Goal: Task Accomplishment & Management: Manage account settings

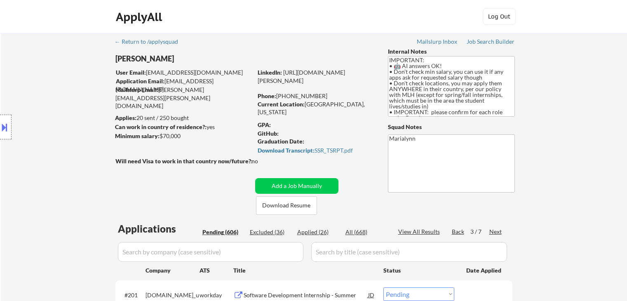
select select ""pending""
select select ""applied""
select select ""pending""
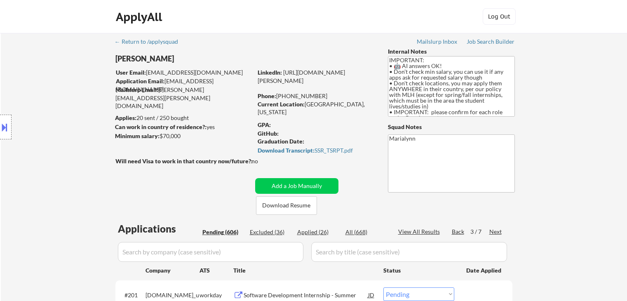
select select ""pending""
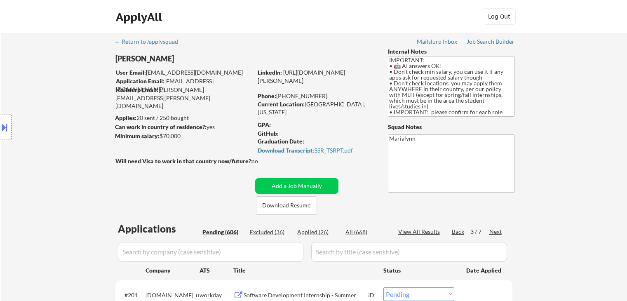
select select ""pending""
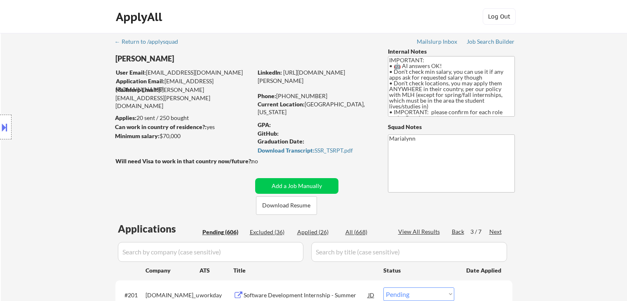
select select ""pending""
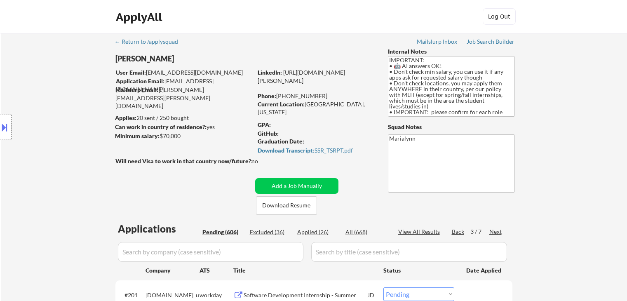
select select ""pending""
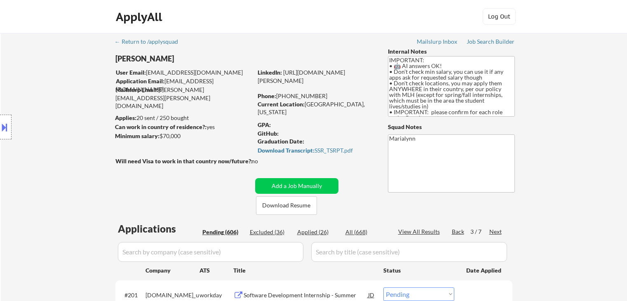
select select ""pending""
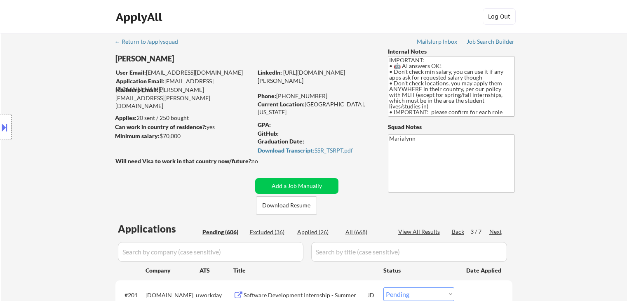
select select ""pending""
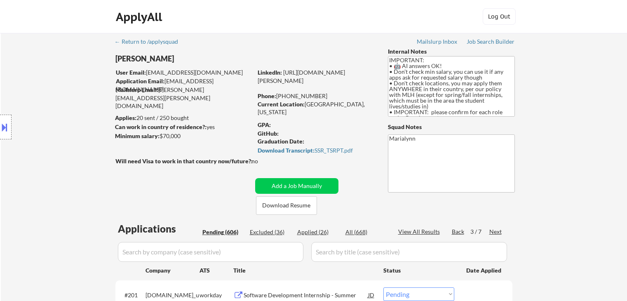
select select ""pending""
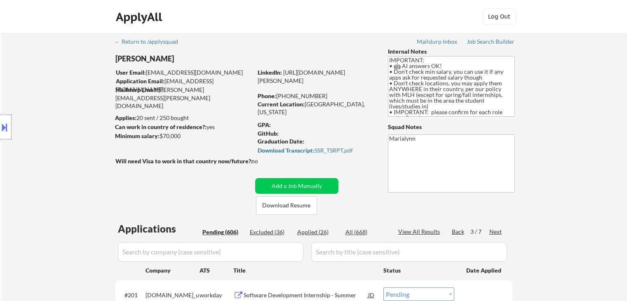
select select ""pending""
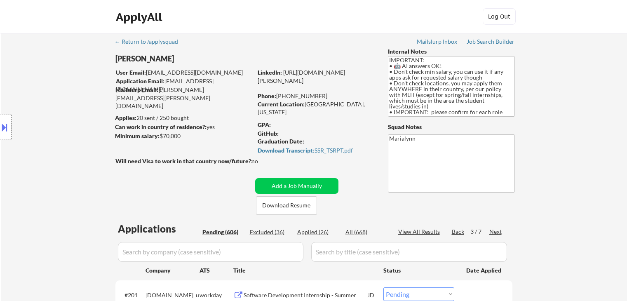
select select ""pending""
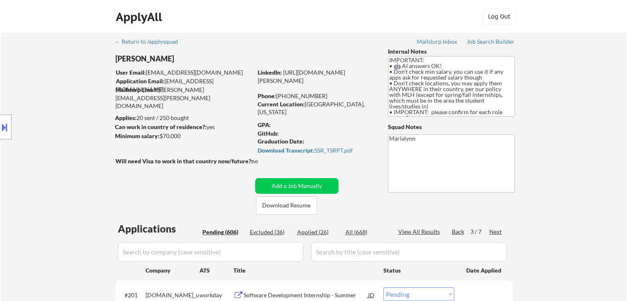
select select ""pending""
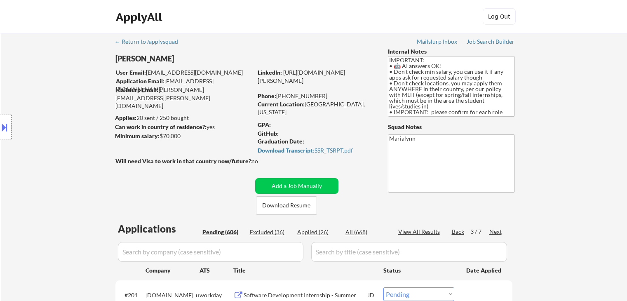
select select ""pending""
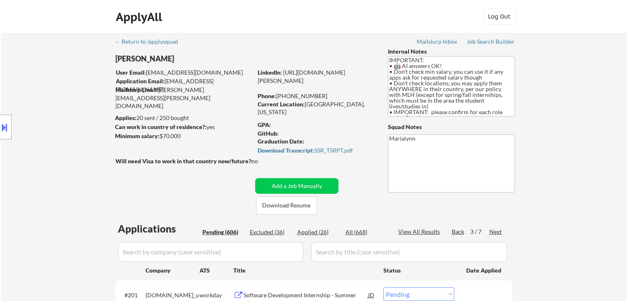
select select ""pending""
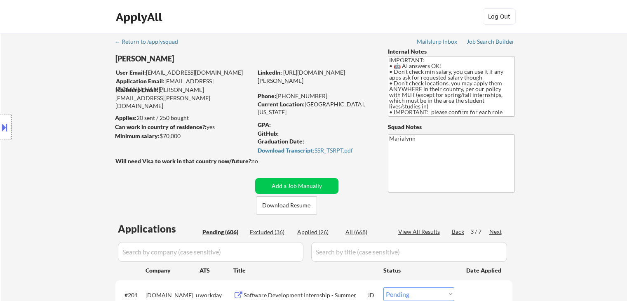
select select ""pending""
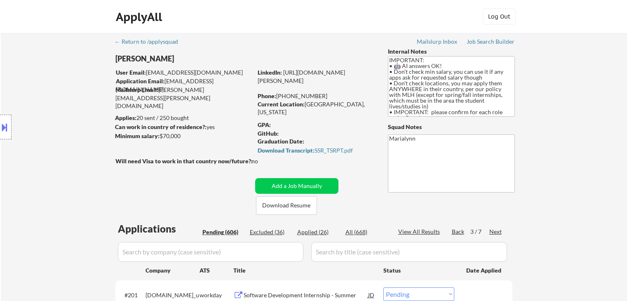
select select ""pending""
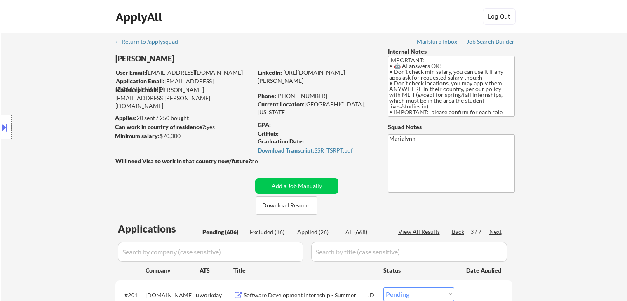
select select ""pending""
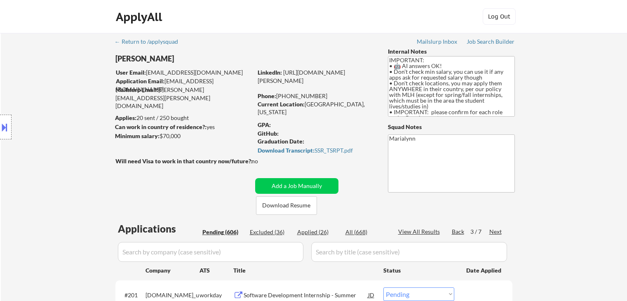
select select ""pending""
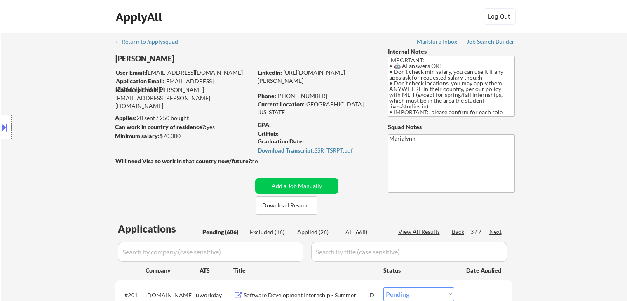
select select ""pending""
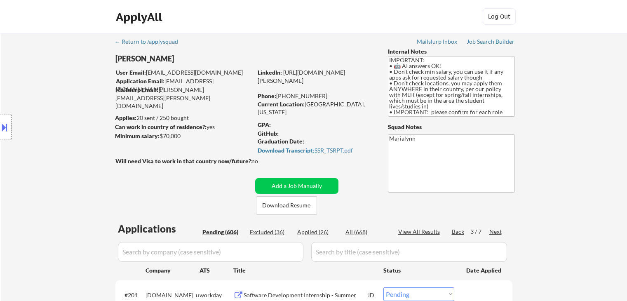
select select ""pending""
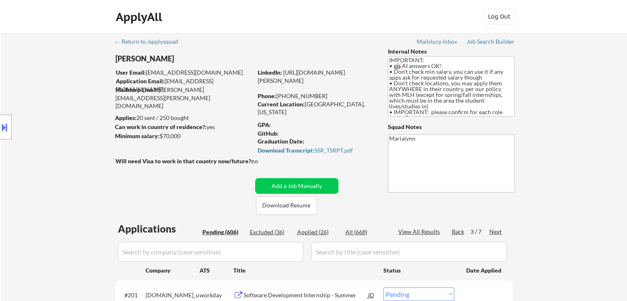
select select ""pending""
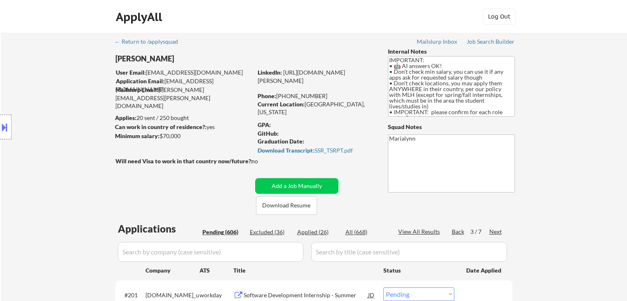
scroll to position [206, 0]
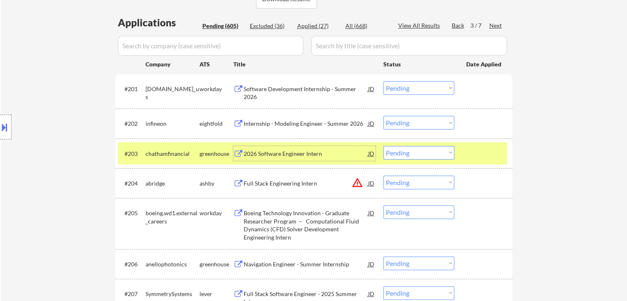
click at [276, 152] on div "2026 Software Engineer Intern" at bounding box center [306, 154] width 125 height 8
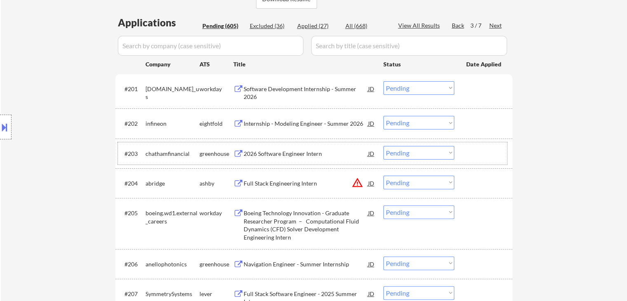
click at [414, 159] on div "#203 chathamfinancial greenhouse 2026 Software Engineer Intern JD Choose an opt…" at bounding box center [312, 153] width 389 height 22
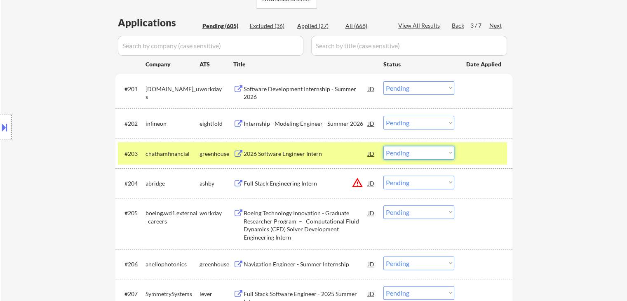
click at [425, 156] on select "Choose an option... Pending Applied Excluded (Questions) Excluded (Expired) Exc…" at bounding box center [419, 153] width 71 height 14
click at [384, 146] on select "Choose an option... Pending Applied Excluded (Questions) Excluded (Expired) Exc…" at bounding box center [419, 153] width 71 height 14
select select ""pending""
click at [219, 151] on div "greenhouse" at bounding box center [217, 154] width 34 height 8
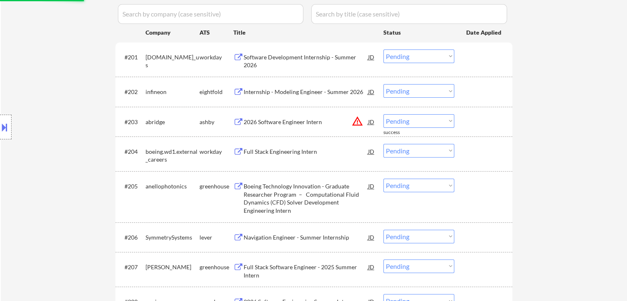
scroll to position [248, 0]
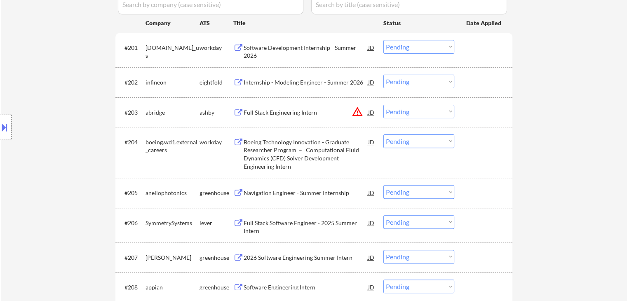
click at [302, 154] on div "Boeing Technology Innovation - Graduate Researcher Program – Computational Flui…" at bounding box center [306, 154] width 125 height 32
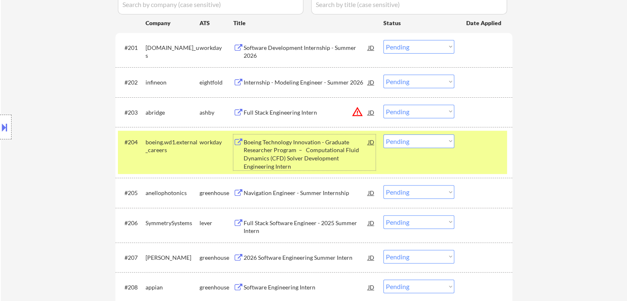
drag, startPoint x: 414, startPoint y: 141, endPoint x: 420, endPoint y: 147, distance: 9.0
click at [414, 141] on select "Choose an option... Pending Applied Excluded (Questions) Excluded (Expired) Exc…" at bounding box center [419, 141] width 71 height 14
click at [384, 134] on select "Choose an option... Pending Applied Excluded (Questions) Excluded (Expired) Exc…" at bounding box center [419, 141] width 71 height 14
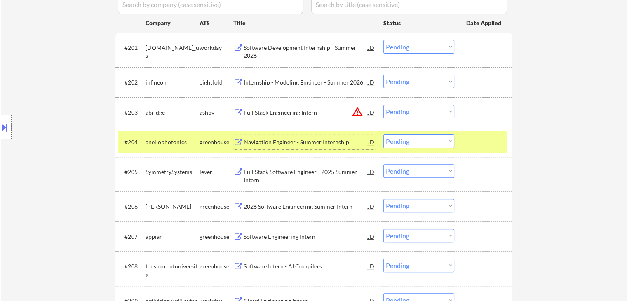
click at [315, 148] on div "Navigation Engineer - Summer Internship" at bounding box center [306, 141] width 125 height 15
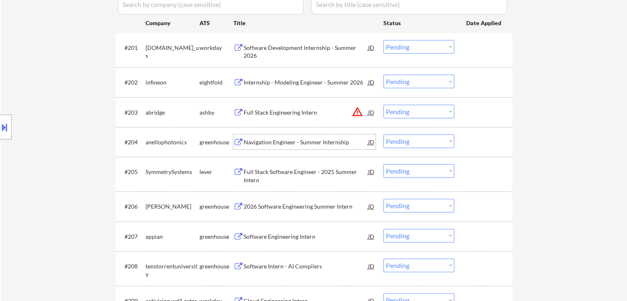
drag, startPoint x: 402, startPoint y: 141, endPoint x: 406, endPoint y: 147, distance: 7.6
click at [402, 141] on select "Choose an option... Pending Applied Excluded (Questions) Excluded (Expired) Exc…" at bounding box center [419, 141] width 71 height 14
click at [384, 134] on select "Choose an option... Pending Applied Excluded (Questions) Excluded (Expired) Exc…" at bounding box center [419, 141] width 71 height 14
select select ""pending""
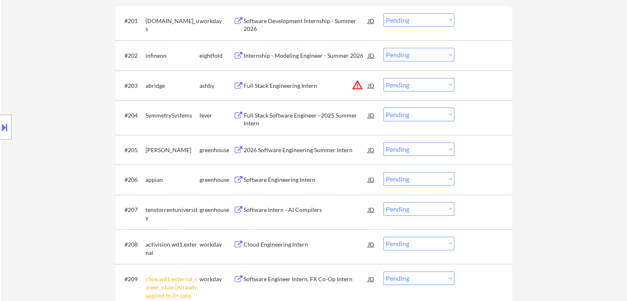
scroll to position [289, 0]
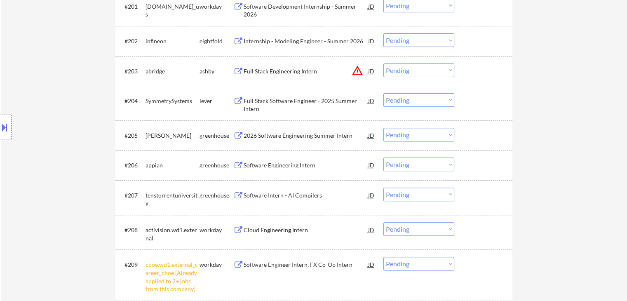
click at [280, 165] on div "Software Engineering Intern" at bounding box center [306, 165] width 125 height 8
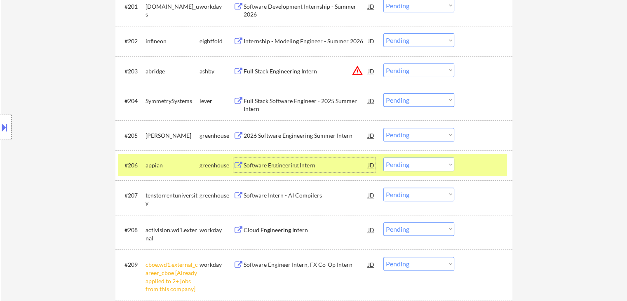
click at [399, 164] on select "Choose an option... Pending Applied Excluded (Questions) Excluded (Expired) Exc…" at bounding box center [419, 165] width 71 height 14
click at [384, 158] on select "Choose an option... Pending Applied Excluded (Questions) Excluded (Expired) Exc…" at bounding box center [419, 165] width 71 height 14
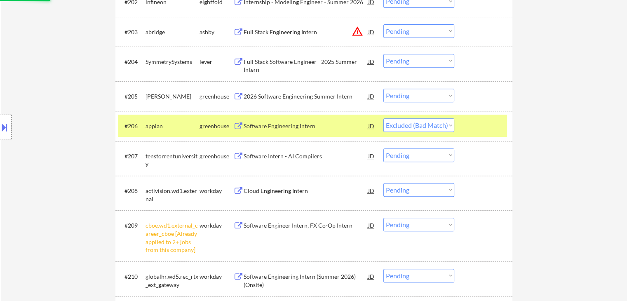
scroll to position [371, 0]
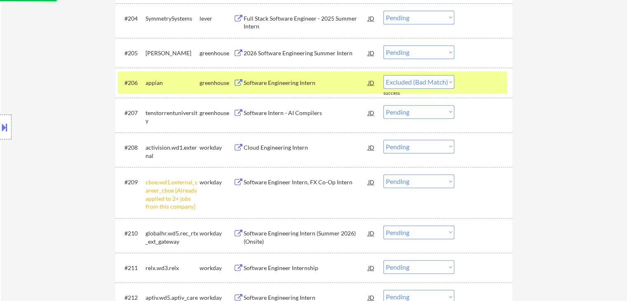
select select ""pending""
drag, startPoint x: 408, startPoint y: 184, endPoint x: 411, endPoint y: 192, distance: 8.9
click at [408, 184] on select "Choose an option... Pending Applied Excluded (Questions) Excluded (Expired) Exc…" at bounding box center [419, 181] width 71 height 14
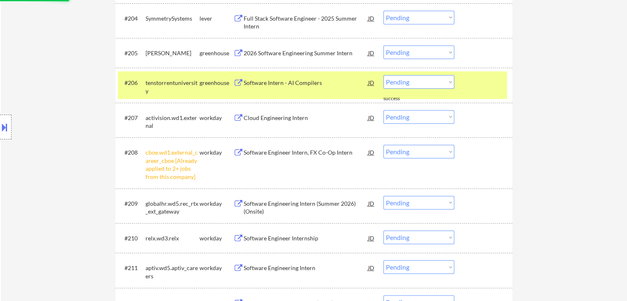
click at [443, 155] on select "Choose an option... Pending Applied Excluded (Questions) Excluded (Expired) Exc…" at bounding box center [419, 152] width 71 height 14
click at [384, 145] on select "Choose an option... Pending Applied Excluded (Questions) Excluded (Expired) Exc…" at bounding box center [419, 152] width 71 height 14
select select ""pending""
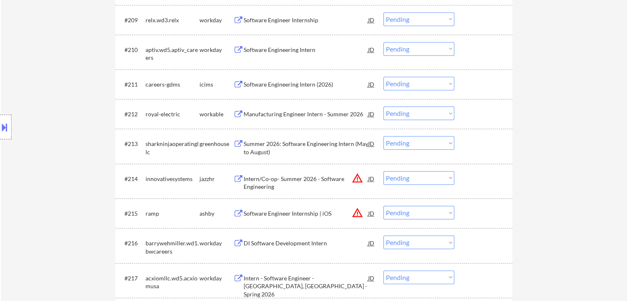
scroll to position [578, 0]
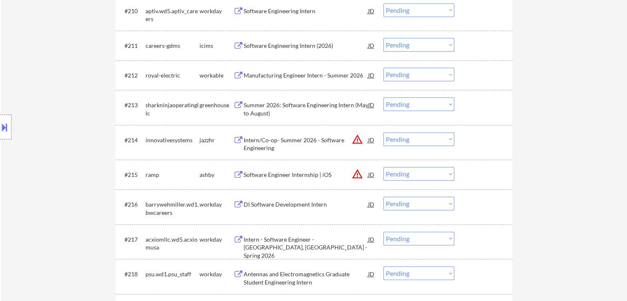
drag, startPoint x: 286, startPoint y: 143, endPoint x: 248, endPoint y: 297, distance: 158.6
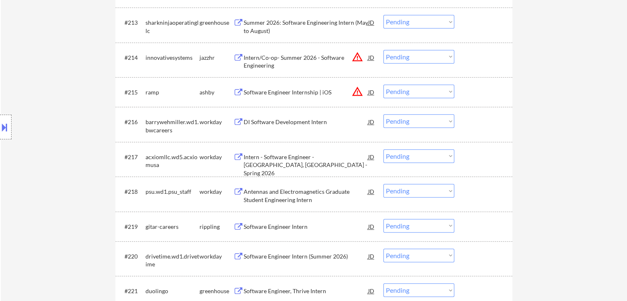
scroll to position [784, 0]
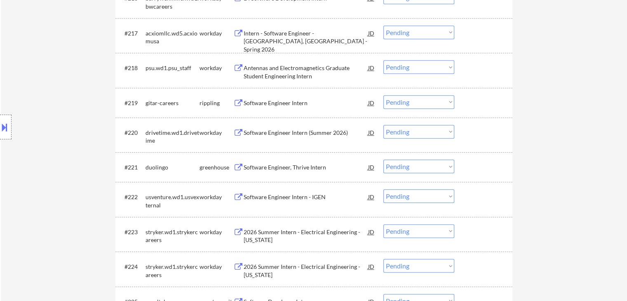
click at [290, 102] on div "Software Engineer Intern" at bounding box center [306, 103] width 125 height 8
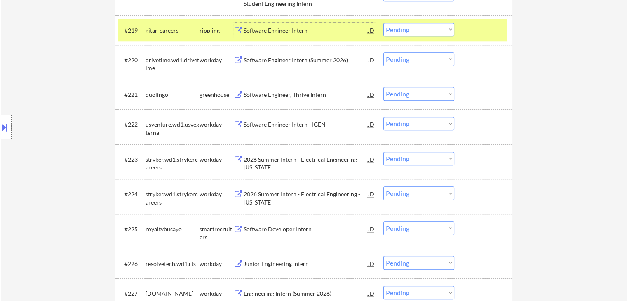
scroll to position [866, 0]
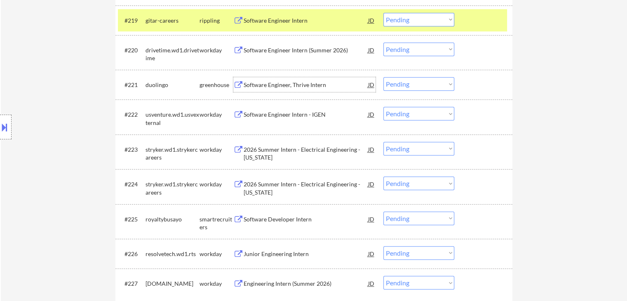
click at [271, 85] on div "Software Engineer, Thrive Intern" at bounding box center [306, 85] width 125 height 8
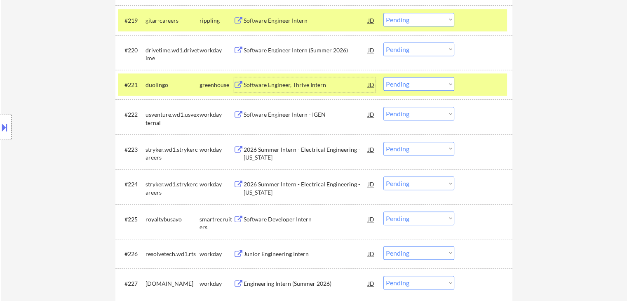
click at [220, 19] on div "rippling" at bounding box center [217, 21] width 34 height 8
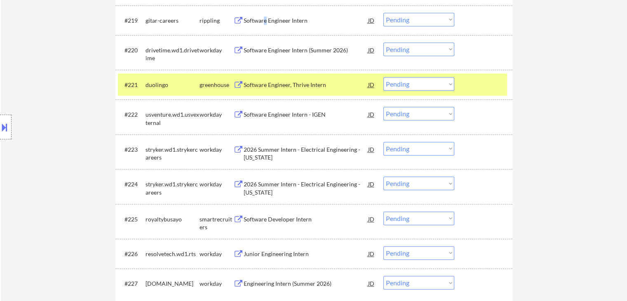
click at [265, 19] on div "Software Engineer Intern" at bounding box center [306, 21] width 125 height 8
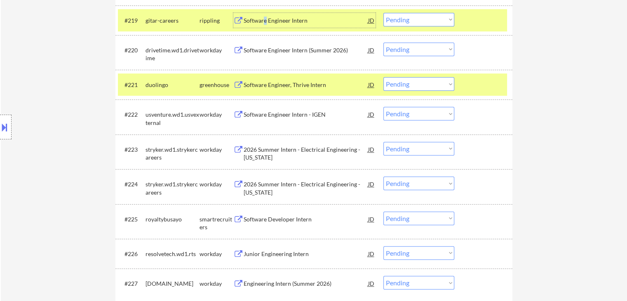
scroll to position [825, 0]
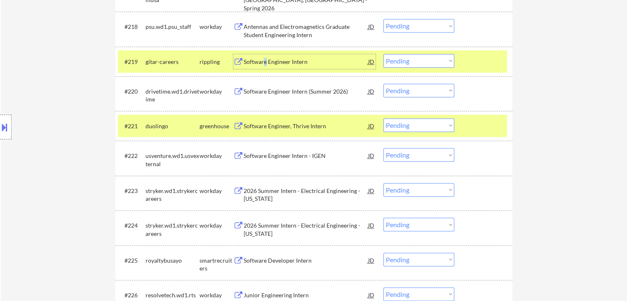
drag, startPoint x: 422, startPoint y: 60, endPoint x: 421, endPoint y: 66, distance: 5.8
click at [422, 60] on select "Choose an option... Pending Applied Excluded (Questions) Excluded (Expired) Exc…" at bounding box center [419, 61] width 71 height 14
click at [384, 54] on select "Choose an option... Pending Applied Excluded (Questions) Excluded (Expired) Exc…" at bounding box center [419, 61] width 71 height 14
click at [215, 65] on div "rippling" at bounding box center [217, 61] width 34 height 15
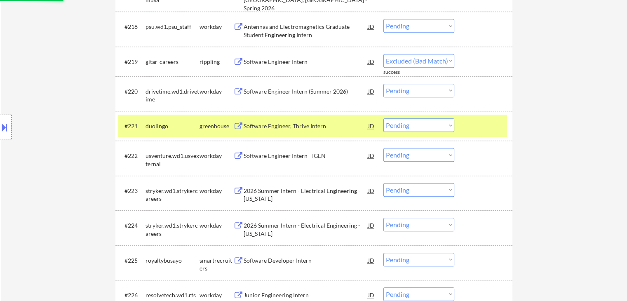
select select ""pending""
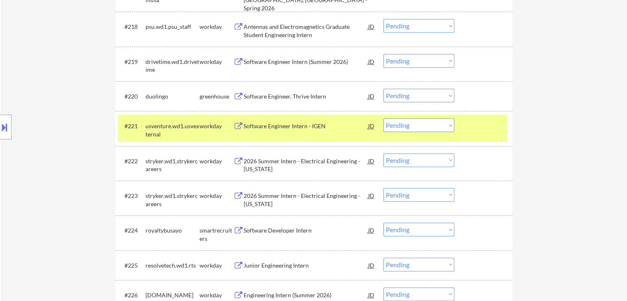
click at [219, 126] on div "workday" at bounding box center [217, 126] width 34 height 8
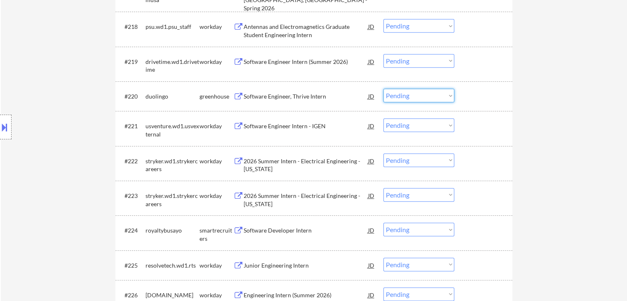
click at [420, 94] on select "Choose an option... Pending Applied Excluded (Questions) Excluded (Expired) Exc…" at bounding box center [419, 96] width 71 height 14
click at [384, 89] on select "Choose an option... Pending Applied Excluded (Questions) Excluded (Expired) Exc…" at bounding box center [419, 96] width 71 height 14
select select ""pending""
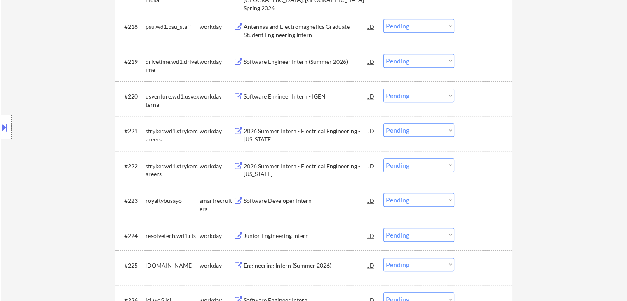
click at [304, 96] on div "Software Engineer Intern - IGEN" at bounding box center [306, 96] width 125 height 8
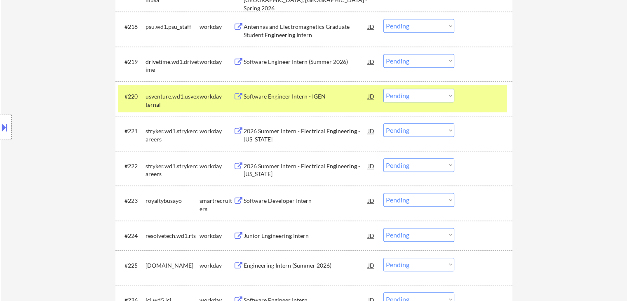
select select ""pending""
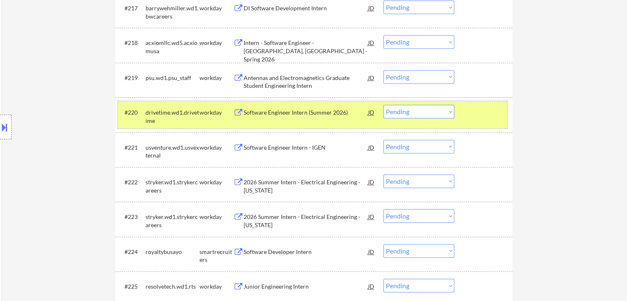
click at [217, 115] on div "workday" at bounding box center [217, 112] width 34 height 8
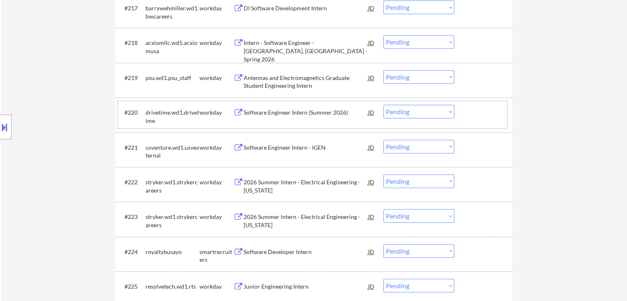
click at [409, 149] on select "Choose an option... Pending Applied Excluded (Questions) Excluded (Expired) Exc…" at bounding box center [419, 147] width 71 height 14
click at [384, 140] on select "Choose an option... Pending Applied Excluded (Questions) Excluded (Expired) Exc…" at bounding box center [419, 147] width 71 height 14
select select ""pending""
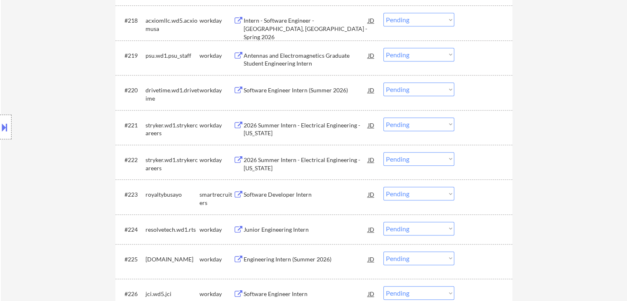
scroll to position [908, 0]
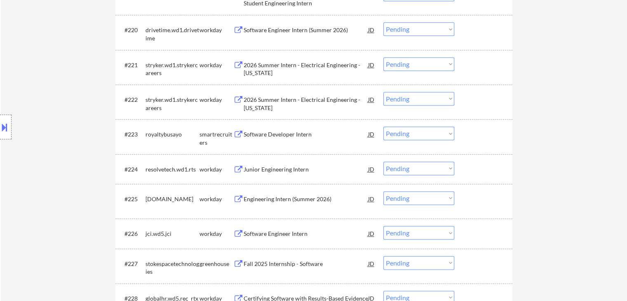
click at [289, 137] on div "Software Developer Intern" at bounding box center [306, 134] width 125 height 8
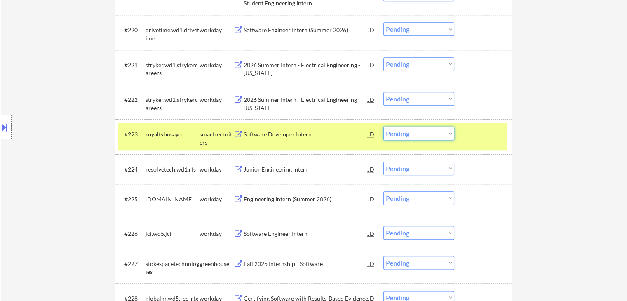
click at [411, 134] on select "Choose an option... Pending Applied Excluded (Questions) Excluded (Expired) Exc…" at bounding box center [419, 134] width 71 height 14
click at [384, 127] on select "Choose an option... Pending Applied Excluded (Questions) Excluded (Expired) Exc…" at bounding box center [419, 134] width 71 height 14
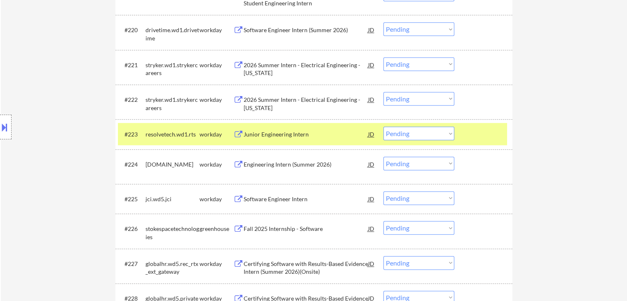
click at [285, 136] on div "Junior Engineering Intern" at bounding box center [306, 134] width 125 height 8
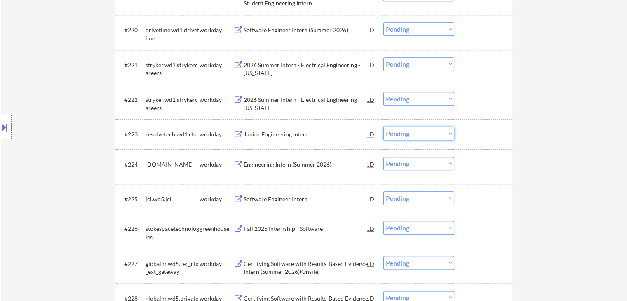
drag, startPoint x: 400, startPoint y: 132, endPoint x: 400, endPoint y: 139, distance: 7.4
click at [400, 132] on select "Choose an option... Pending Applied Excluded (Questions) Excluded (Expired) Exc…" at bounding box center [419, 134] width 71 height 14
click at [384, 127] on select "Choose an option... Pending Applied Excluded (Questions) Excluded (Expired) Exc…" at bounding box center [419, 134] width 71 height 14
select select ""pending""
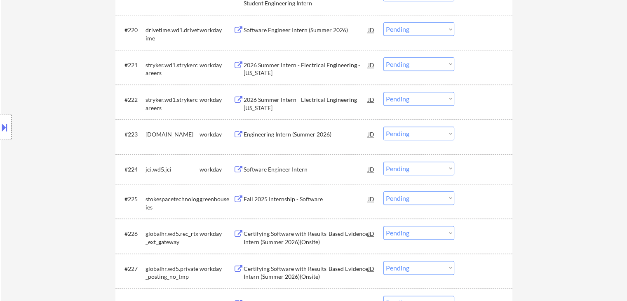
click at [292, 165] on div "Software Engineer Intern" at bounding box center [306, 169] width 125 height 15
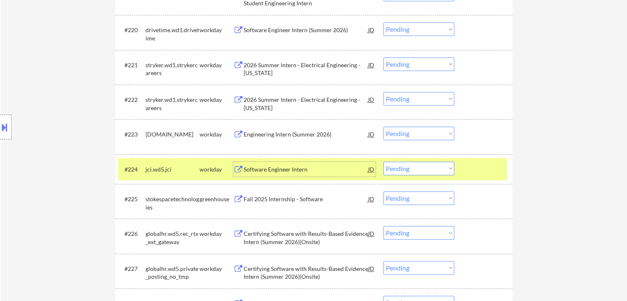
click at [431, 167] on select "Choose an option... Pending Applied Excluded (Questions) Excluded (Expired) Exc…" at bounding box center [419, 169] width 71 height 14
click at [384, 162] on select "Choose an option... Pending Applied Excluded (Questions) Excluded (Expired) Exc…" at bounding box center [419, 169] width 71 height 14
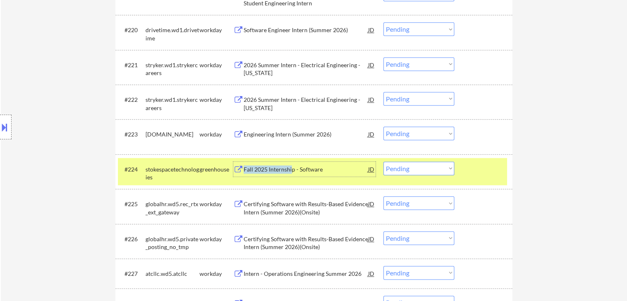
drag, startPoint x: 291, startPoint y: 170, endPoint x: 295, endPoint y: 178, distance: 8.7
click at [295, 178] on div "#224 stokespacetechnologies greenhouse Fall 2025 Internship - Software JD warni…" at bounding box center [312, 171] width 389 height 27
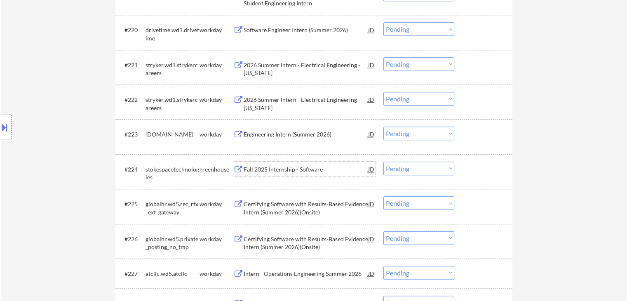
click at [314, 168] on div "Fall 2025 Internship - Software" at bounding box center [306, 169] width 125 height 8
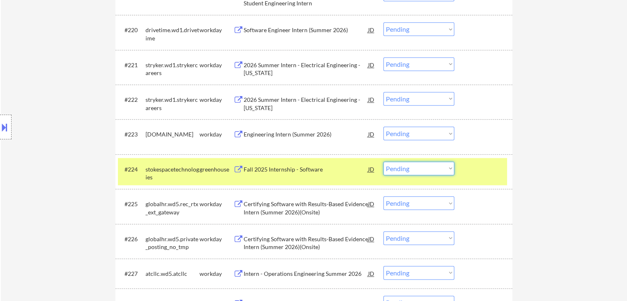
drag, startPoint x: 427, startPoint y: 171, endPoint x: 435, endPoint y: 174, distance: 9.1
click at [429, 172] on select "Choose an option... Pending Applied Excluded (Questions) Excluded (Expired) Exc…" at bounding box center [419, 169] width 71 height 14
click at [384, 162] on select "Choose an option... Pending Applied Excluded (Questions) Excluded (Expired) Exc…" at bounding box center [419, 169] width 71 height 14
select select ""pending""
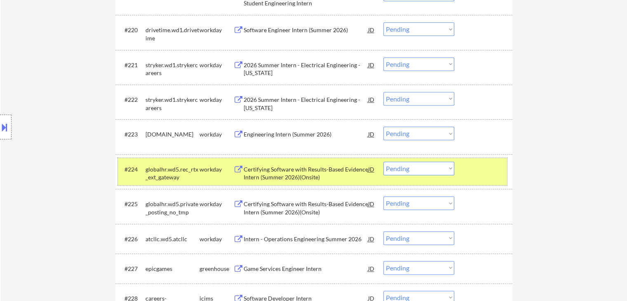
click at [206, 170] on div "workday" at bounding box center [217, 169] width 34 height 8
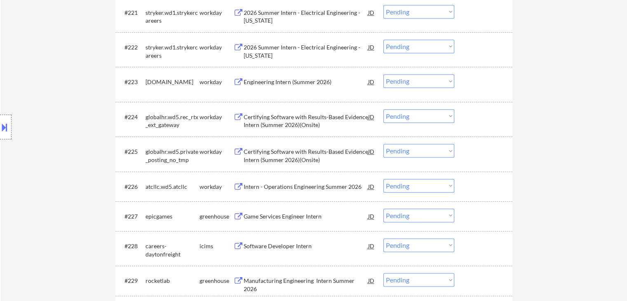
scroll to position [1031, 0]
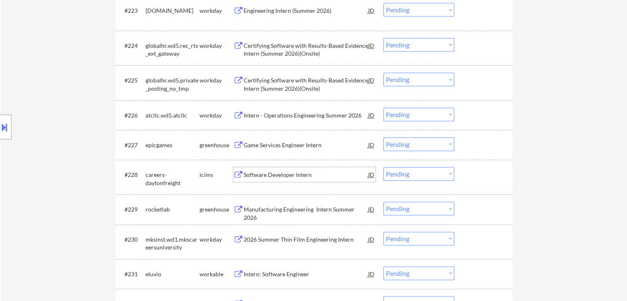
click at [301, 177] on div "Software Developer Intern" at bounding box center [306, 175] width 125 height 8
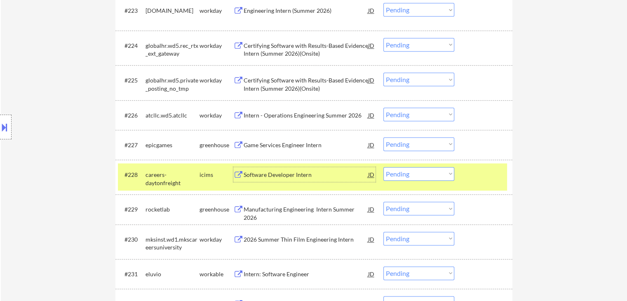
click at [416, 177] on select "Choose an option... Pending Applied Excluded (Questions) Excluded (Expired) Exc…" at bounding box center [419, 174] width 71 height 14
click at [384, 167] on select "Choose an option... Pending Applied Excluded (Questions) Excluded (Expired) Exc…" at bounding box center [419, 174] width 71 height 14
select select ""pending""
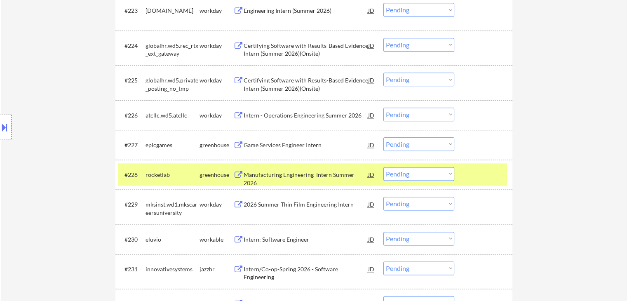
click at [211, 174] on div "greenhouse" at bounding box center [217, 175] width 34 height 8
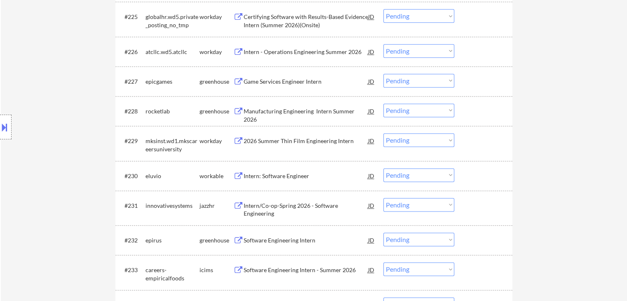
scroll to position [1114, 0]
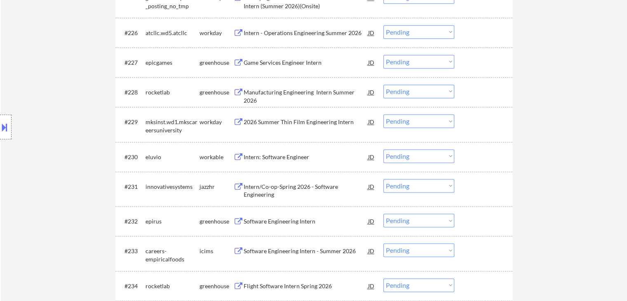
click at [299, 156] on div "Intern: Software Engineer" at bounding box center [306, 157] width 125 height 8
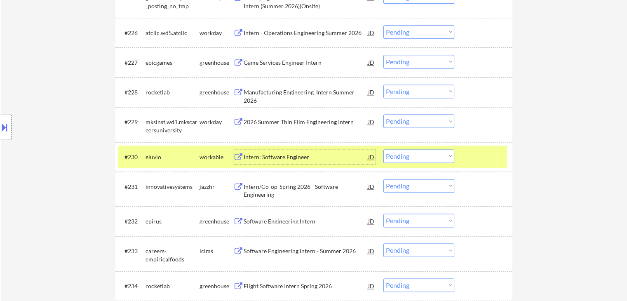
click at [405, 158] on select "Choose an option... Pending Applied Excluded (Questions) Excluded (Expired) Exc…" at bounding box center [419, 156] width 71 height 14
click at [384, 149] on select "Choose an option... Pending Applied Excluded (Questions) Excluded (Expired) Exc…" at bounding box center [419, 156] width 71 height 14
select select ""pending""
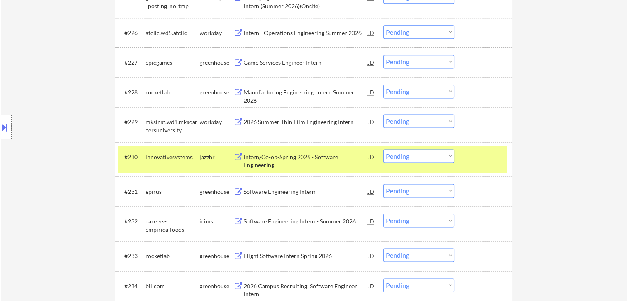
click at [184, 159] on div "innovativesystems" at bounding box center [173, 157] width 54 height 8
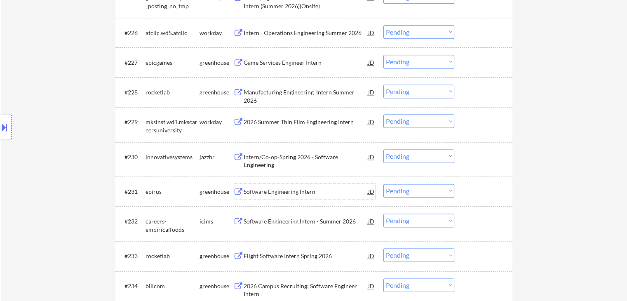
click at [312, 193] on div "Software Engineering Intern" at bounding box center [306, 192] width 125 height 8
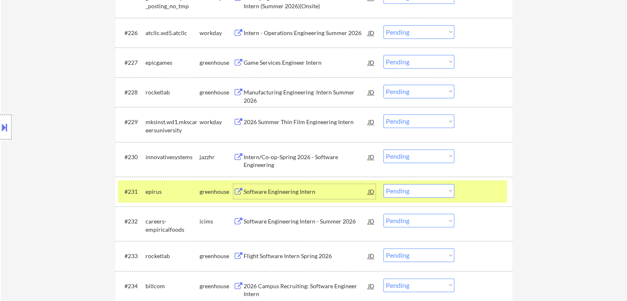
click at [411, 190] on select "Choose an option... Pending Applied Excluded (Questions) Excluded (Expired) Exc…" at bounding box center [419, 191] width 71 height 14
click at [384, 184] on select "Choose an option... Pending Applied Excluded (Questions) Excluded (Expired) Exc…" at bounding box center [419, 191] width 71 height 14
select select ""pending""
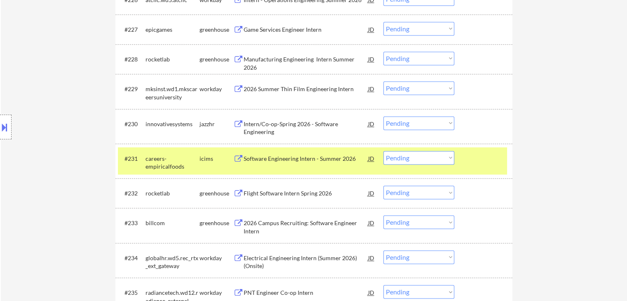
scroll to position [1238, 0]
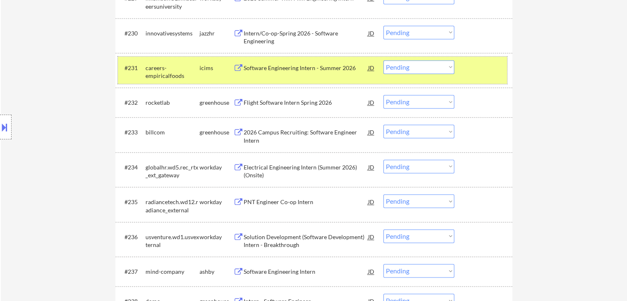
drag, startPoint x: 194, startPoint y: 69, endPoint x: 214, endPoint y: 96, distance: 33.1
click at [195, 69] on div "careers-empiricalfoods" at bounding box center [173, 72] width 54 height 16
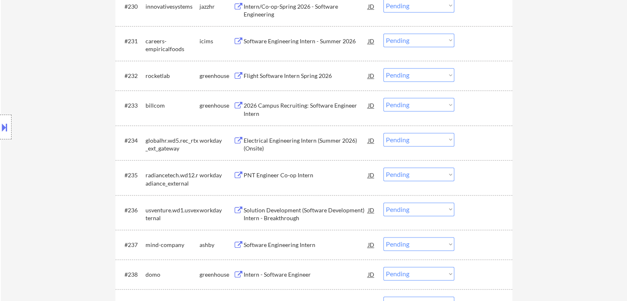
scroll to position [1279, 0]
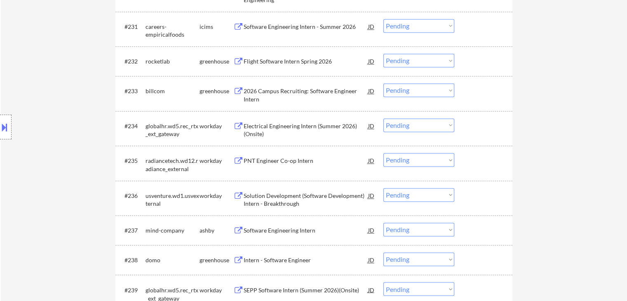
click at [299, 91] on div "2026 Campus Recruiting: Software Engineer Intern" at bounding box center [306, 95] width 125 height 16
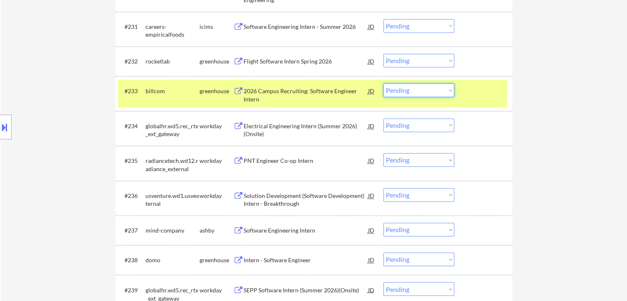
click at [420, 91] on select "Choose an option... Pending Applied Excluded (Questions) Excluded (Expired) Exc…" at bounding box center [419, 90] width 71 height 14
click at [384, 83] on select "Choose an option... Pending Applied Excluded (Questions) Excluded (Expired) Exc…" at bounding box center [419, 90] width 71 height 14
select select ""pending""
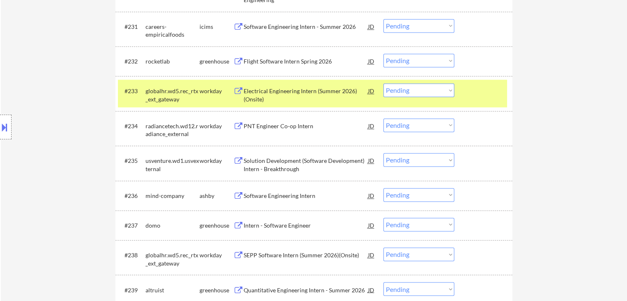
click at [275, 127] on div "PNT Engineer Co-op Intern" at bounding box center [306, 126] width 125 height 8
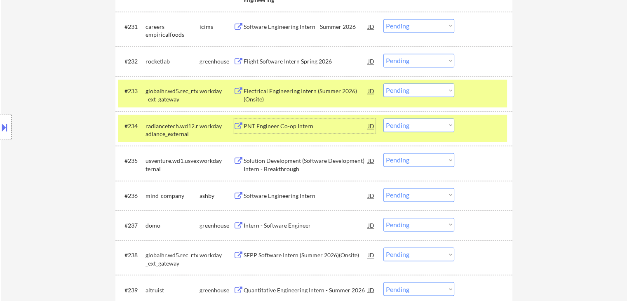
click at [199, 88] on div "globalhr.wd5.rec_rtx_ext_gateway" at bounding box center [173, 95] width 54 height 16
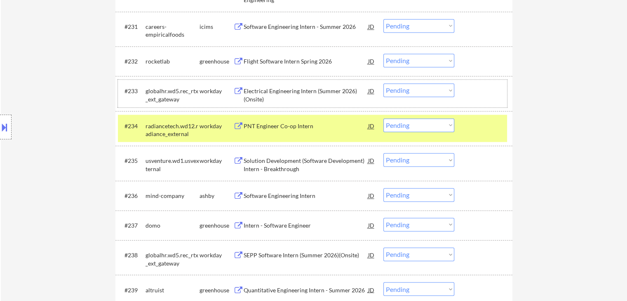
click at [413, 126] on select "Choose an option... Pending Applied Excluded (Questions) Excluded (Expired) Exc…" at bounding box center [419, 125] width 71 height 14
click at [384, 118] on select "Choose an option... Pending Applied Excluded (Questions) Excluded (Expired) Exc…" at bounding box center [419, 125] width 71 height 14
select select ""pending""
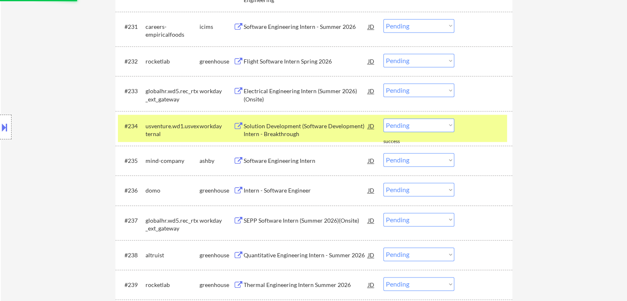
click at [204, 121] on div "workday" at bounding box center [217, 125] width 34 height 15
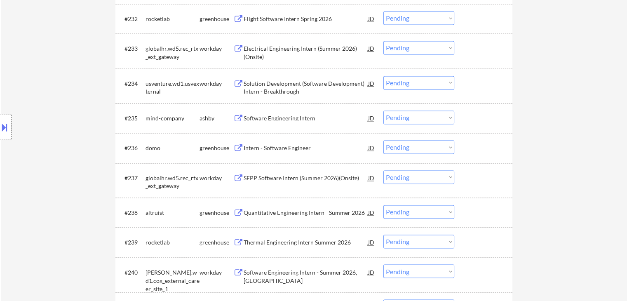
scroll to position [1320, 0]
click at [288, 121] on div "Software Engineering Intern" at bounding box center [306, 120] width 125 height 8
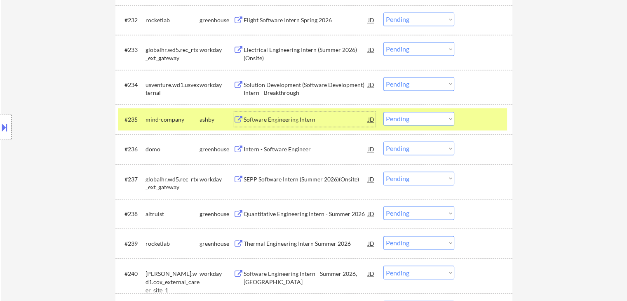
click at [422, 119] on select "Choose an option... Pending Applied Excluded (Questions) Excluded (Expired) Exc…" at bounding box center [419, 119] width 71 height 14
click at [384, 112] on select "Choose an option... Pending Applied Excluded (Questions) Excluded (Expired) Exc…" at bounding box center [419, 119] width 71 height 14
select select ""pending""
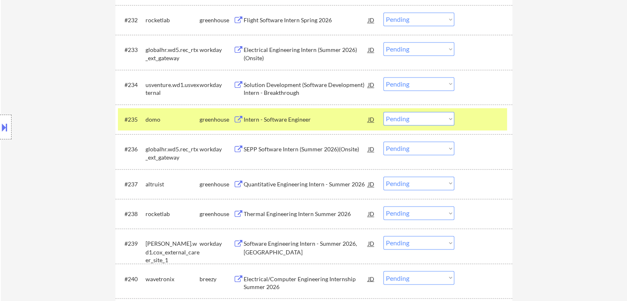
click at [273, 122] on div "Intern - Software Engineer" at bounding box center [306, 120] width 125 height 8
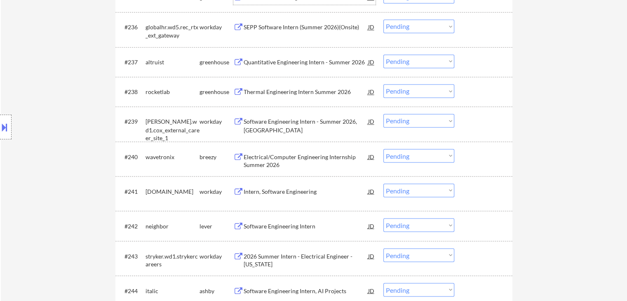
scroll to position [1444, 0]
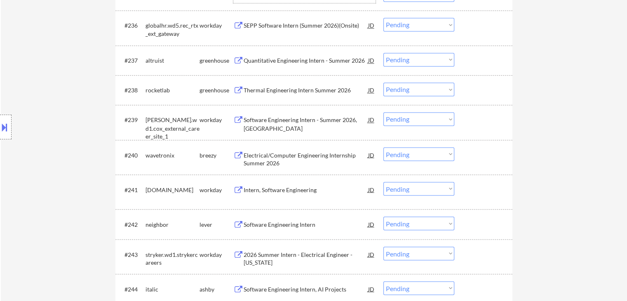
click at [311, 154] on div "Electrical/Computer Engineering Internship Summer 2026" at bounding box center [306, 159] width 125 height 16
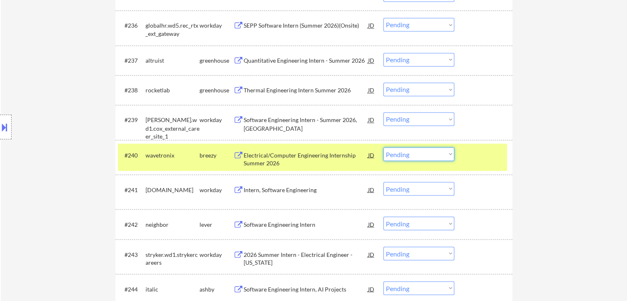
drag, startPoint x: 414, startPoint y: 154, endPoint x: 416, endPoint y: 160, distance: 6.1
click at [414, 154] on select "Choose an option... Pending Applied Excluded (Questions) Excluded (Expired) Exc…" at bounding box center [419, 154] width 71 height 14
click at [384, 147] on select "Choose an option... Pending Applied Excluded (Questions) Excluded (Expired) Exc…" at bounding box center [419, 154] width 71 height 14
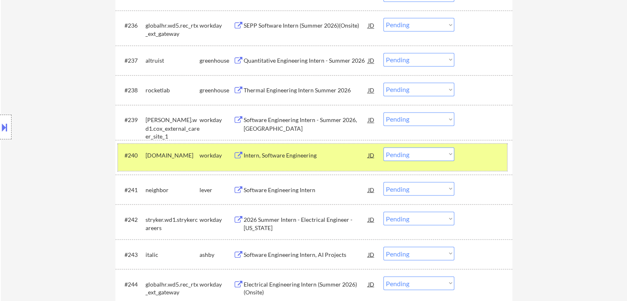
click at [204, 156] on div "workday" at bounding box center [217, 155] width 34 height 8
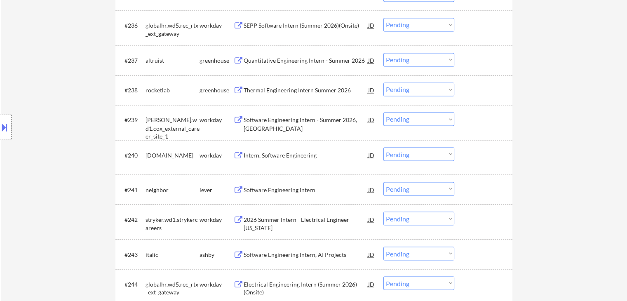
click at [303, 155] on div "Intern, Software Engineering" at bounding box center [306, 155] width 125 height 8
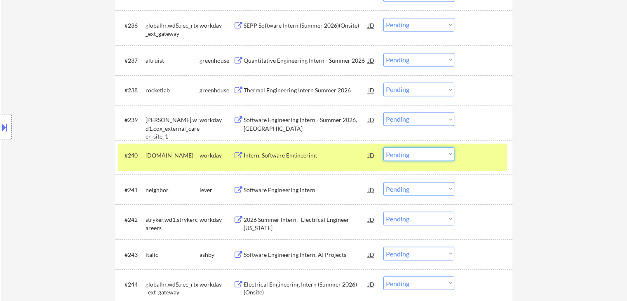
click at [421, 154] on select "Choose an option... Pending Applied Excluded (Questions) Excluded (Expired) Exc…" at bounding box center [419, 154] width 71 height 14
click at [384, 147] on select "Choose an option... Pending Applied Excluded (Questions) Excluded (Expired) Exc…" at bounding box center [419, 154] width 71 height 14
click at [417, 151] on select "Choose an option... Pending Applied Excluded (Questions) Excluded (Expired) Exc…" at bounding box center [419, 154] width 71 height 14
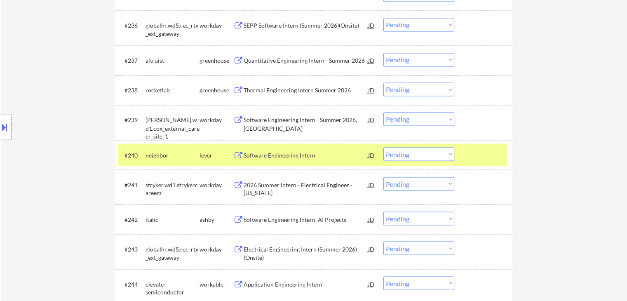
click at [280, 156] on div "Software Engineering Intern" at bounding box center [306, 155] width 125 height 8
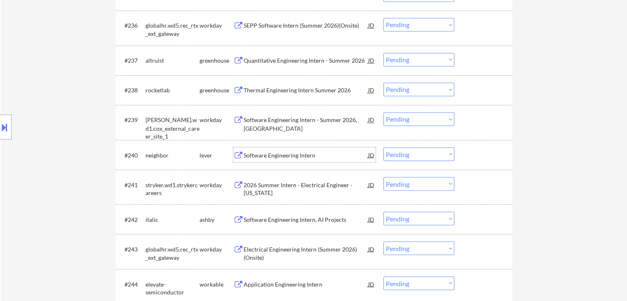
click at [410, 152] on select "Choose an option... Pending Applied Excluded (Questions) Excluded (Expired) Exc…" at bounding box center [419, 154] width 71 height 14
click at [384, 147] on select "Choose an option... Pending Applied Excluded (Questions) Excluded (Expired) Exc…" at bounding box center [419, 154] width 71 height 14
select select ""pending""
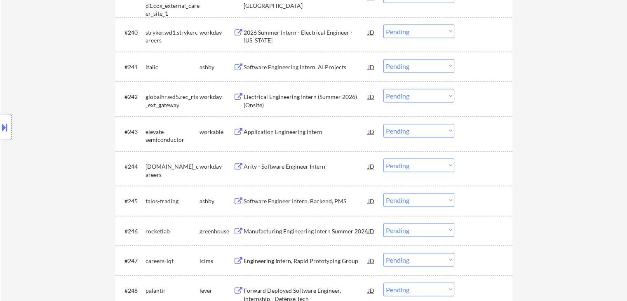
scroll to position [1568, 0]
click at [311, 66] on div "Software Engineering Intern, AI Projects" at bounding box center [306, 66] width 125 height 8
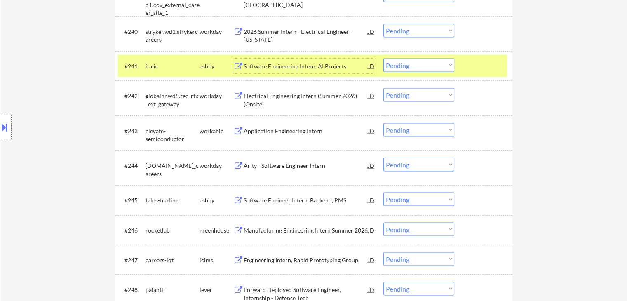
click at [409, 68] on select "Choose an option... Pending Applied Excluded (Questions) Excluded (Expired) Exc…" at bounding box center [419, 65] width 71 height 14
click at [384, 58] on select "Choose an option... Pending Applied Excluded (Questions) Excluded (Expired) Exc…" at bounding box center [419, 65] width 71 height 14
select select ""pending""
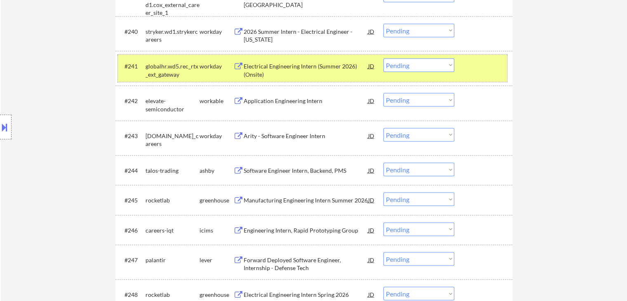
drag, startPoint x: 208, startPoint y: 66, endPoint x: 279, endPoint y: 99, distance: 78.1
click at [208, 66] on div "workday" at bounding box center [217, 66] width 34 height 8
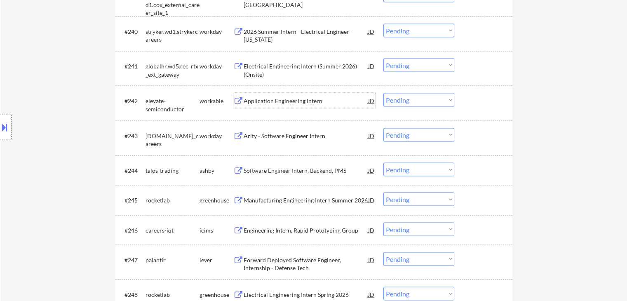
click at [300, 105] on div "Application Engineering Intern" at bounding box center [306, 100] width 125 height 15
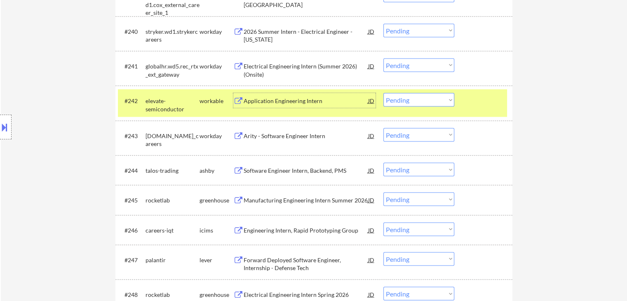
click at [409, 100] on select "Choose an option... Pending Applied Excluded (Questions) Excluded (Expired) Exc…" at bounding box center [419, 100] width 71 height 14
click at [384, 93] on select "Choose an option... Pending Applied Excluded (Questions) Excluded (Expired) Exc…" at bounding box center [419, 100] width 71 height 14
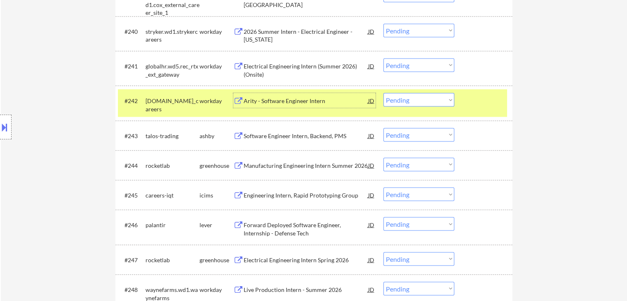
click at [275, 104] on div "Arity - Software Engineer Intern" at bounding box center [306, 101] width 125 height 8
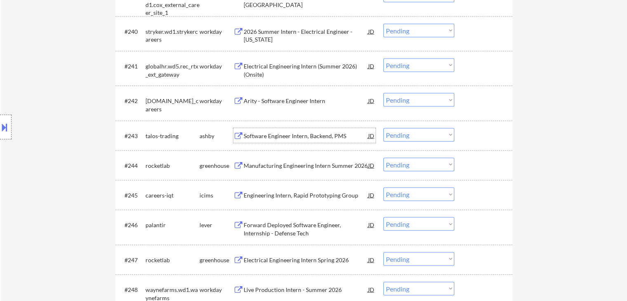
click at [292, 138] on div "Software Engineer Intern, Backend, PMS" at bounding box center [306, 136] width 125 height 8
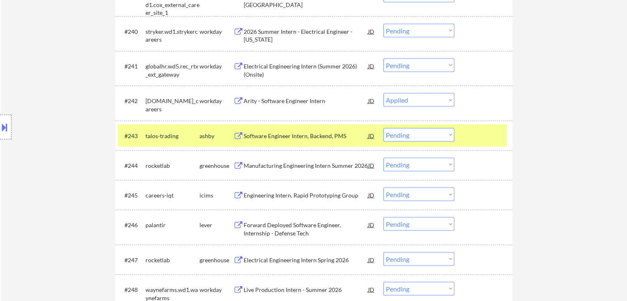
select select ""pending""
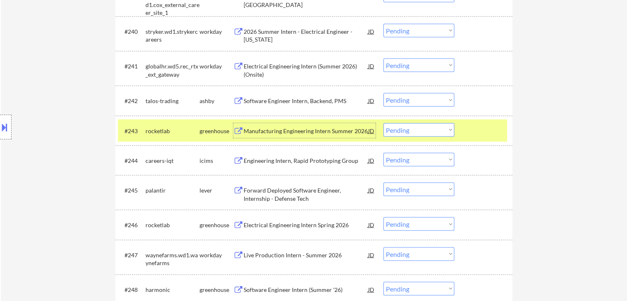
drag, startPoint x: 189, startPoint y: 131, endPoint x: 193, endPoint y: 136, distance: 5.9
click at [189, 132] on div "rocketlab" at bounding box center [173, 131] width 54 height 8
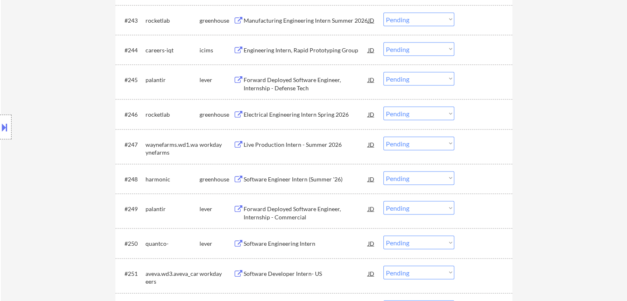
scroll to position [1691, 0]
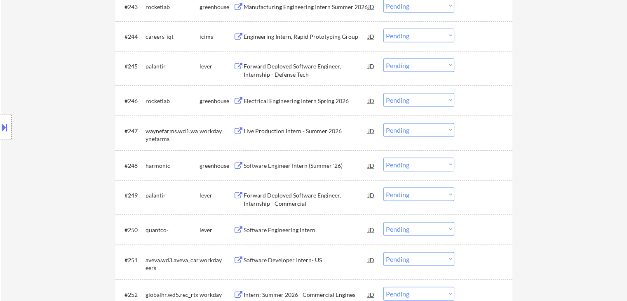
click at [305, 102] on div "Electrical Engineering Intern Spring 2026" at bounding box center [306, 101] width 125 height 8
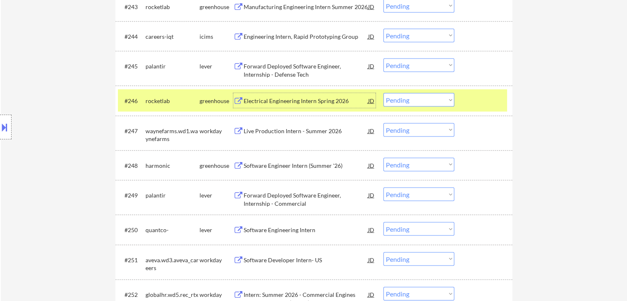
drag, startPoint x: 399, startPoint y: 100, endPoint x: 399, endPoint y: 106, distance: 6.2
click at [399, 101] on select "Choose an option... Pending Applied Excluded (Questions) Excluded (Expired) Exc…" at bounding box center [419, 100] width 71 height 14
click at [384, 93] on select "Choose an option... Pending Applied Excluded (Questions) Excluded (Expired) Exc…" at bounding box center [419, 100] width 71 height 14
select select ""pending""
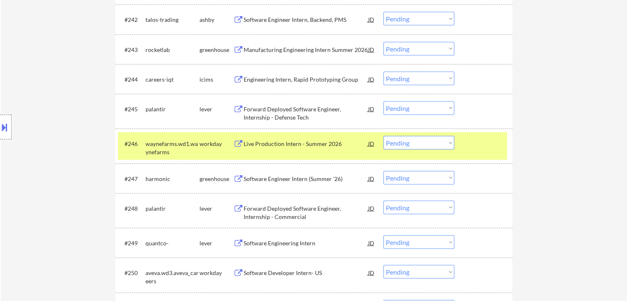
scroll to position [1609, 0]
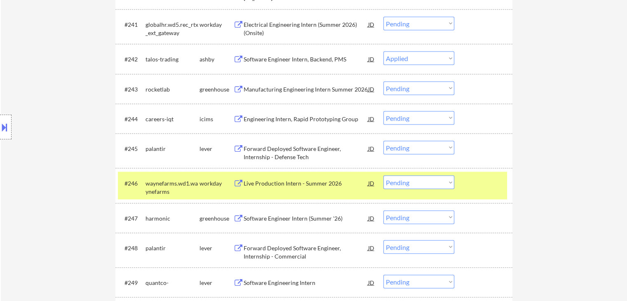
select select ""pending""
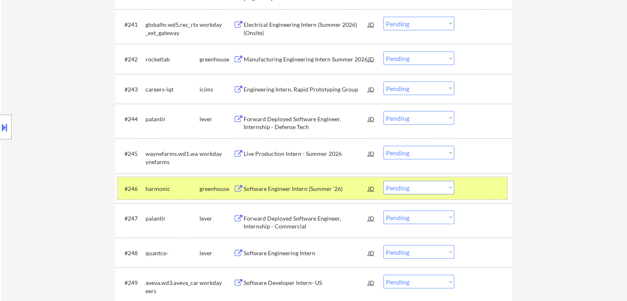
click at [196, 190] on div "harmonic" at bounding box center [173, 189] width 54 height 8
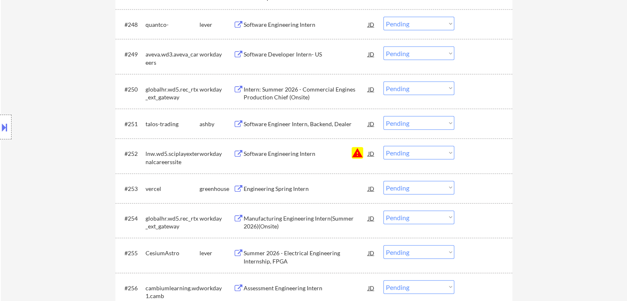
scroll to position [1898, 0]
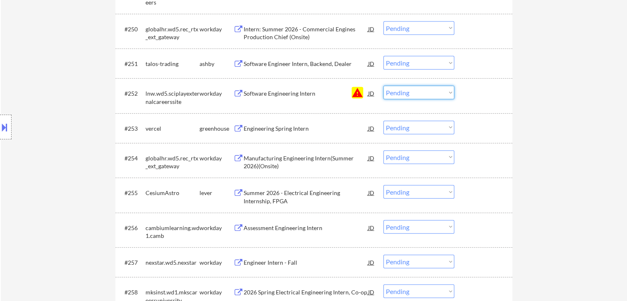
click at [417, 92] on select "Choose an option... Pending Applied Excluded (Questions) Excluded (Expired) Exc…" at bounding box center [419, 93] width 71 height 14
click at [384, 86] on select "Choose an option... Pending Applied Excluded (Questions) Excluded (Expired) Exc…" at bounding box center [419, 93] width 71 height 14
select select ""pending""
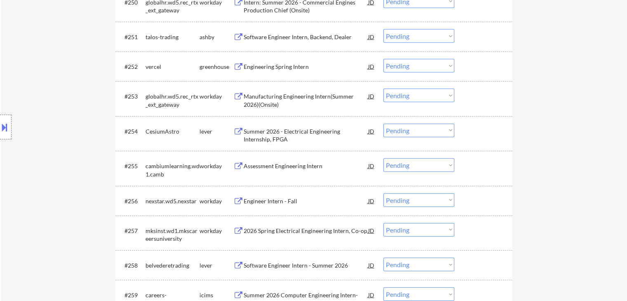
scroll to position [1939, 0]
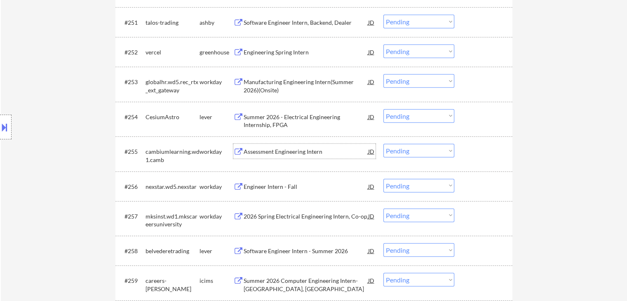
click at [302, 152] on div "Assessment Engineering Intern" at bounding box center [306, 152] width 125 height 8
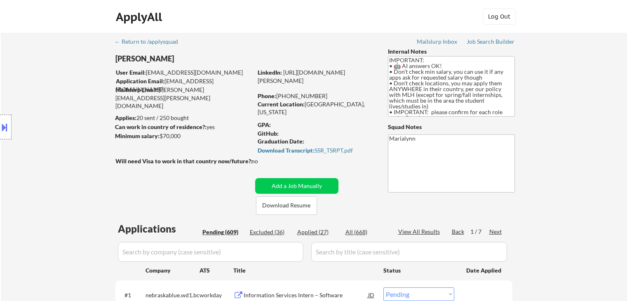
select select ""pending""
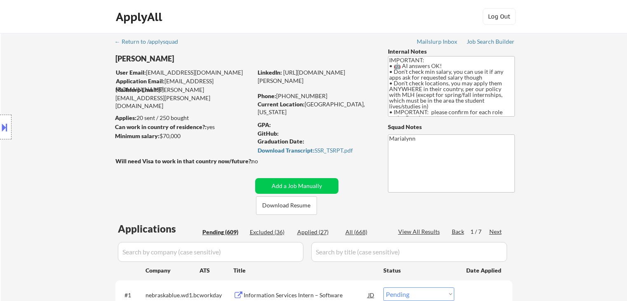
select select ""pending""
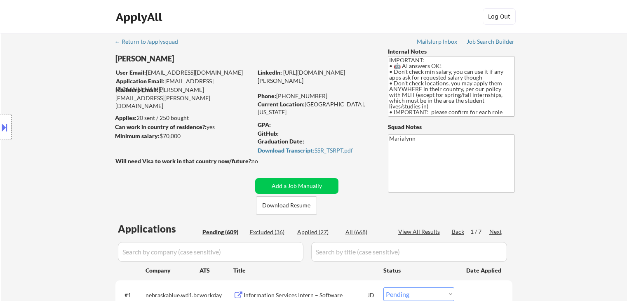
select select ""pending""
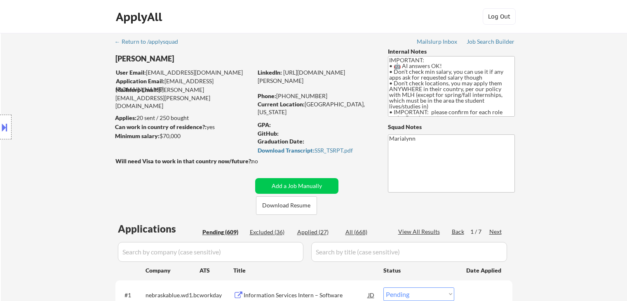
select select ""pending""
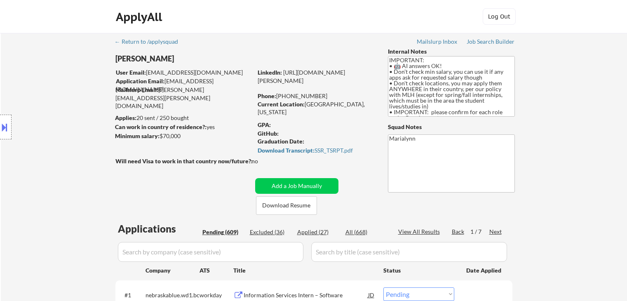
select select ""pending""
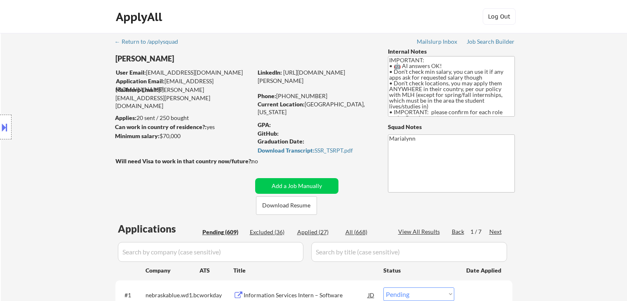
select select ""pending""
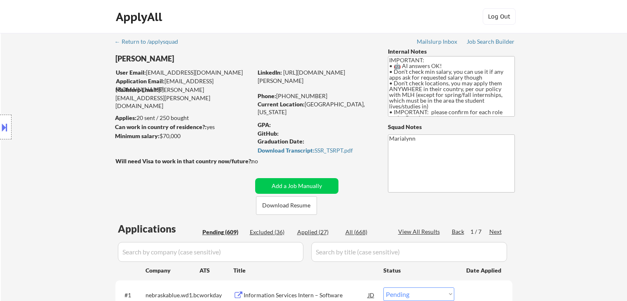
select select ""pending""
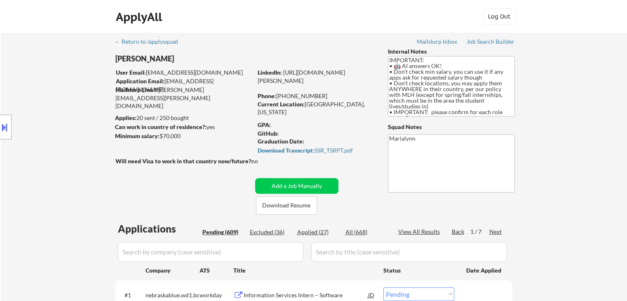
select select ""pending""
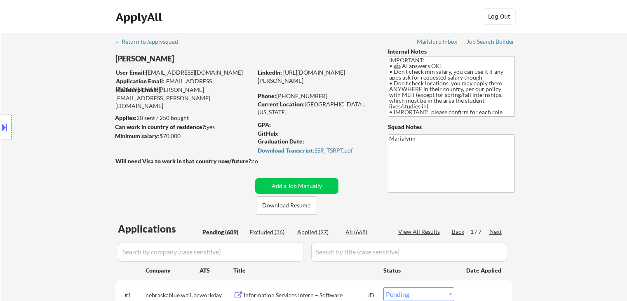
select select ""pending""
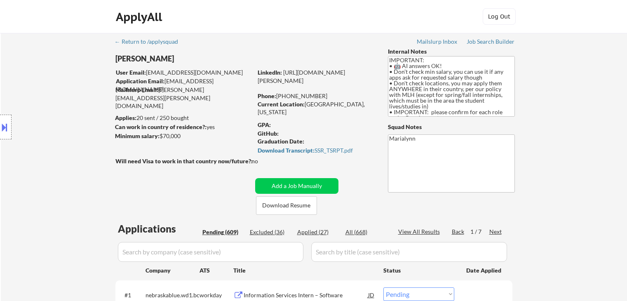
select select ""pending""
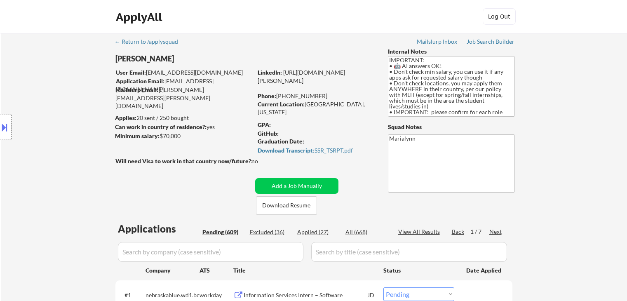
select select ""pending""
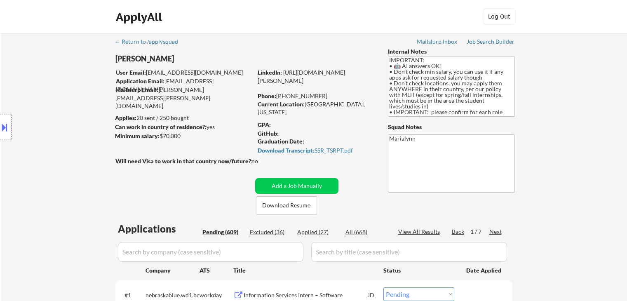
select select ""pending""
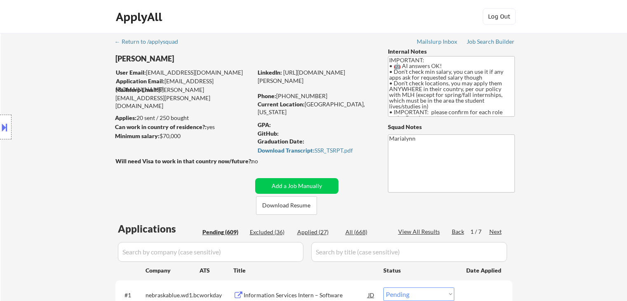
select select ""pending""
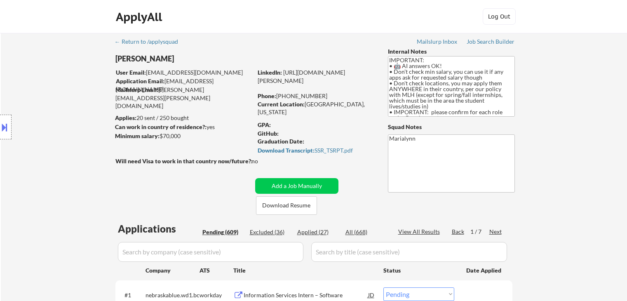
select select ""pending""
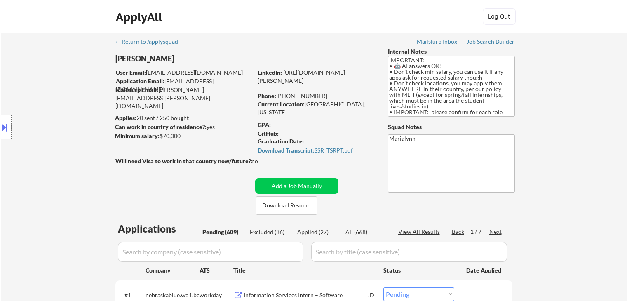
select select ""pending""
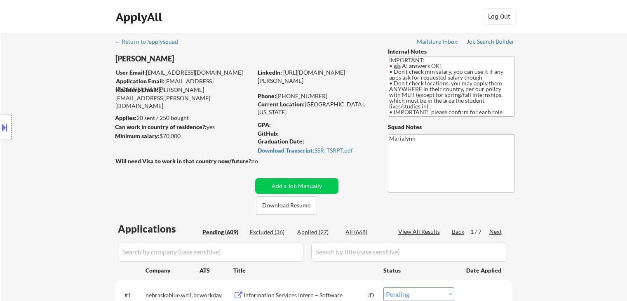
select select ""pending""
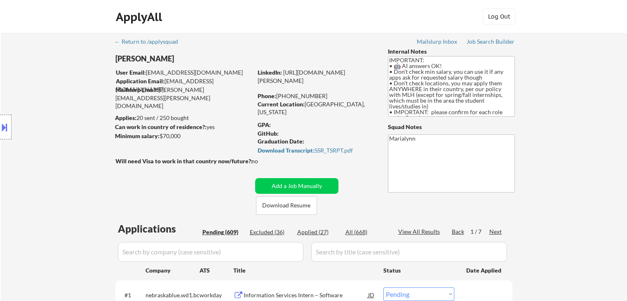
select select ""pending""
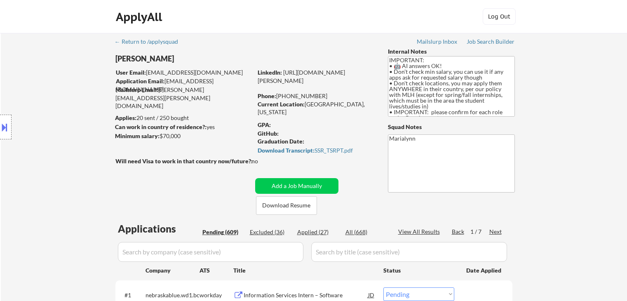
select select ""pending""
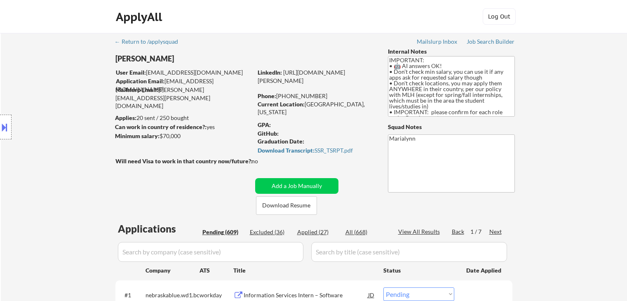
select select ""pending""
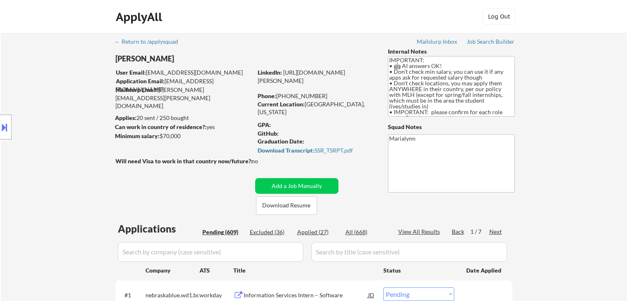
select select ""pending""
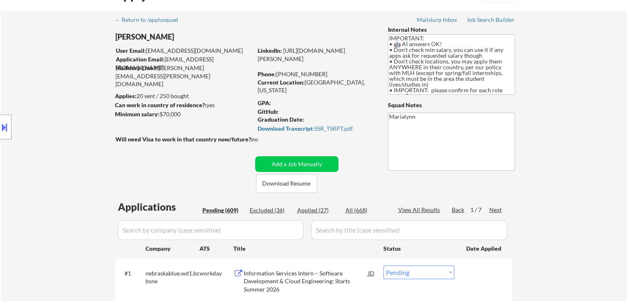
scroll to position [41, 0]
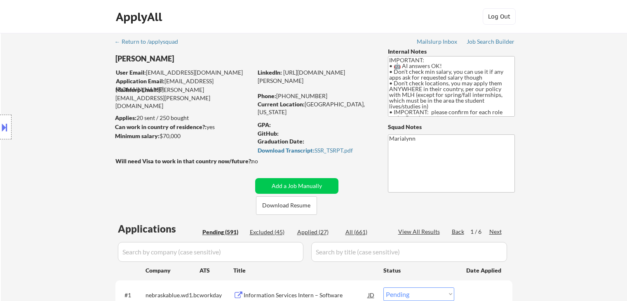
select select ""pending""
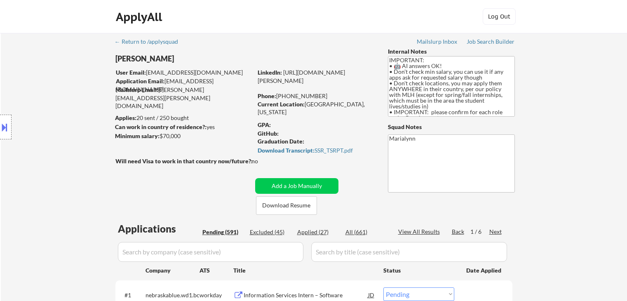
select select ""pending""
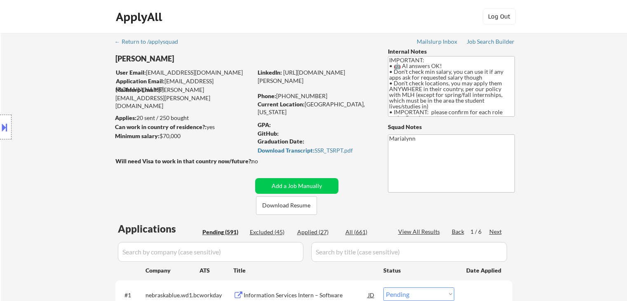
select select ""pending""
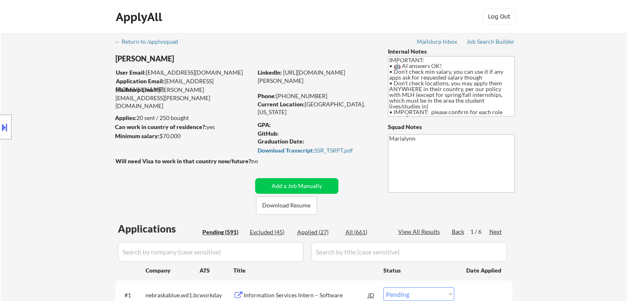
select select ""pending""
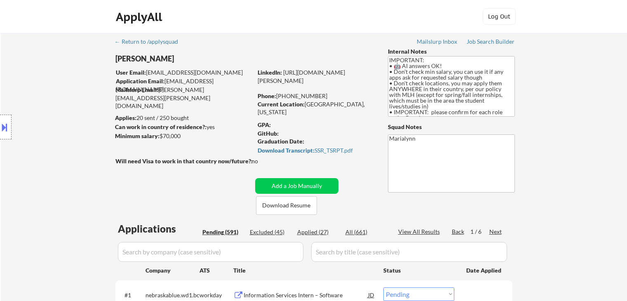
select select ""pending""
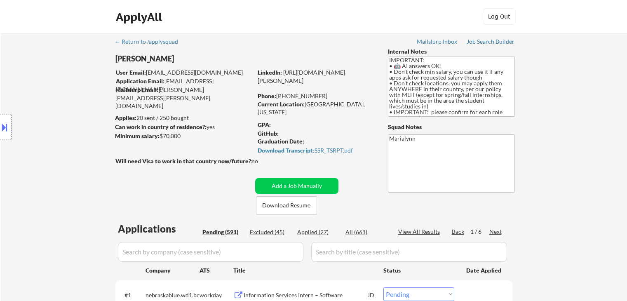
select select ""pending""
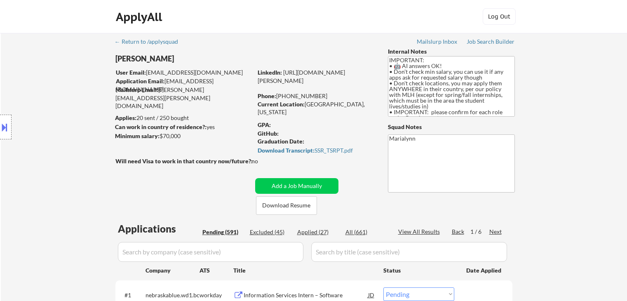
select select ""pending""
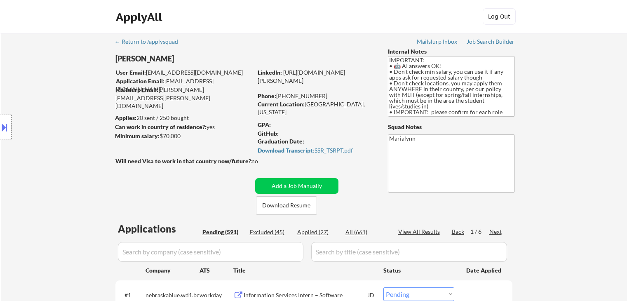
select select ""pending""
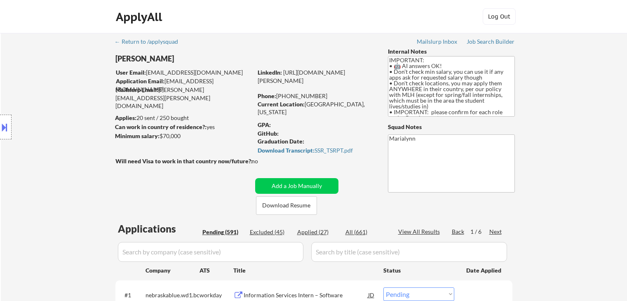
select select ""pending""
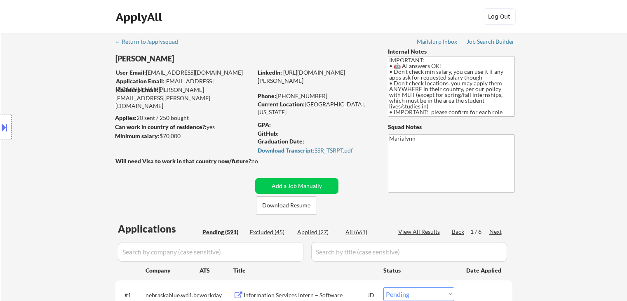
select select ""pending""
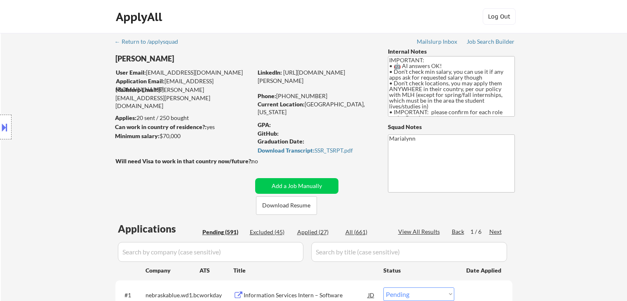
select select ""pending""
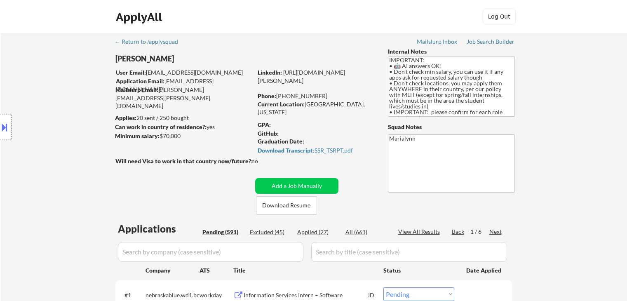
select select ""pending""
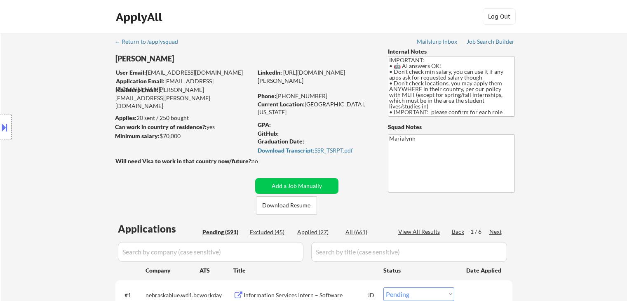
select select ""pending""
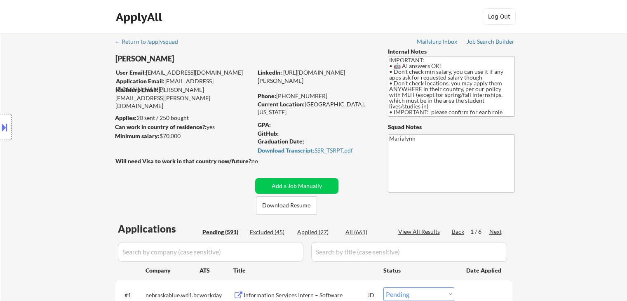
select select ""pending""
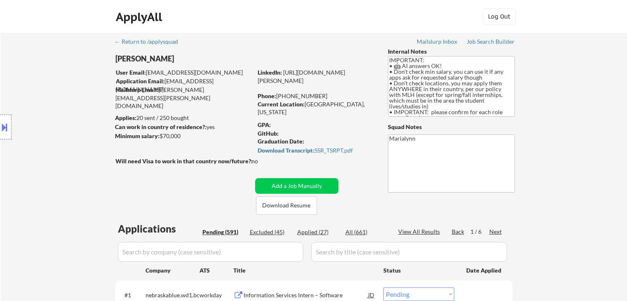
select select ""pending""
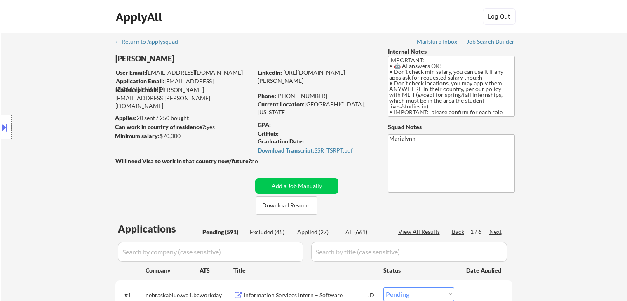
select select ""pending""
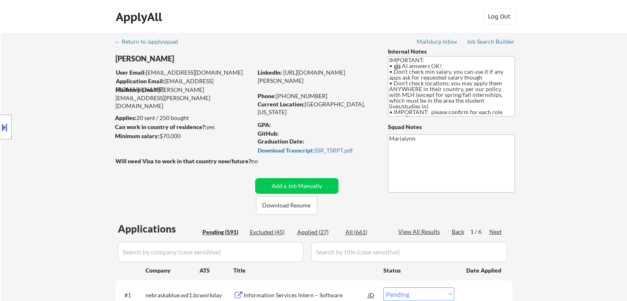
select select ""pending""
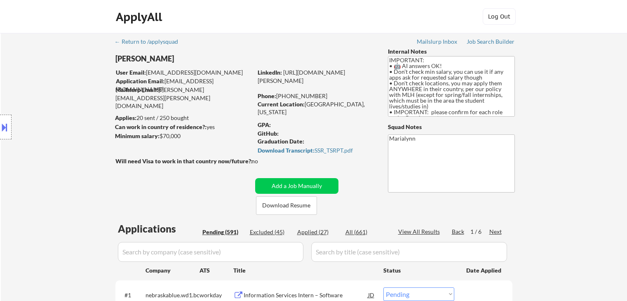
select select ""pending""
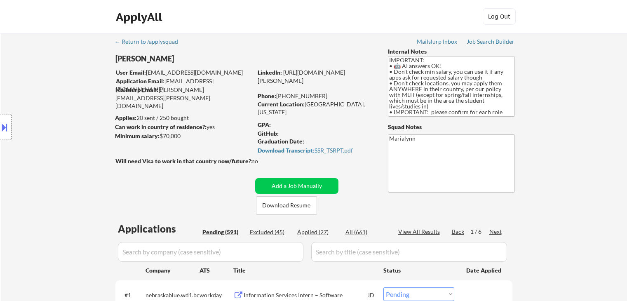
select select ""pending""
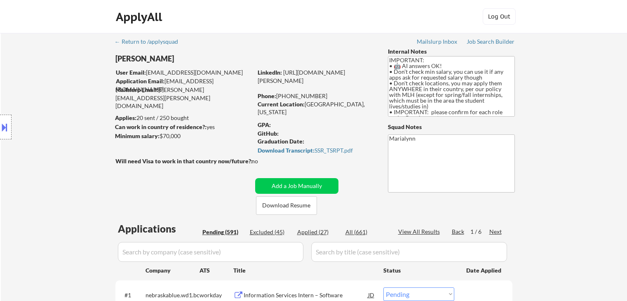
select select ""pending""
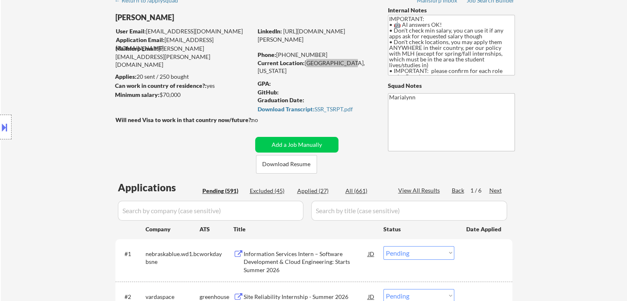
scroll to position [41, 0]
click at [3, 129] on button at bounding box center [4, 127] width 9 height 14
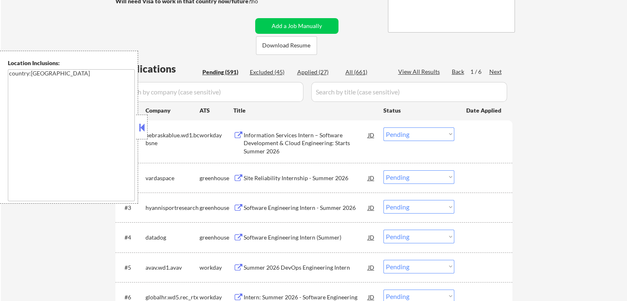
scroll to position [165, 0]
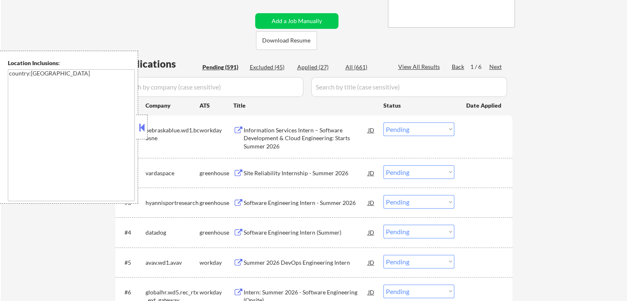
click at [142, 127] on button at bounding box center [141, 127] width 9 height 12
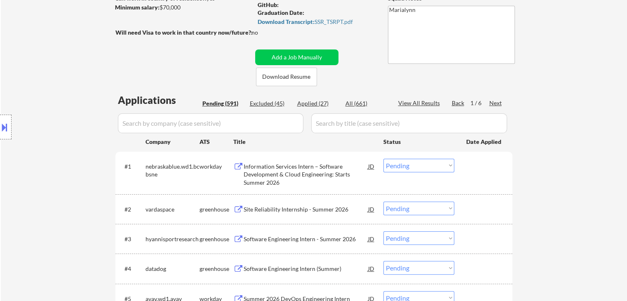
scroll to position [41, 0]
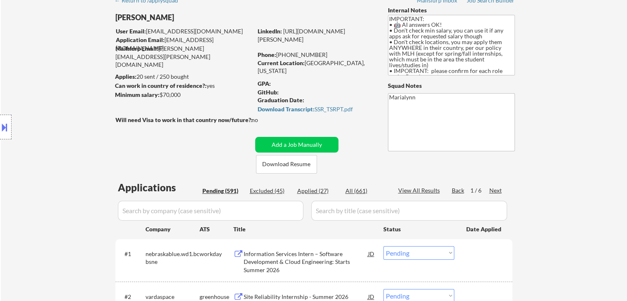
click at [309, 191] on div "Applied (27)" at bounding box center [317, 191] width 41 height 8
select select ""applied""
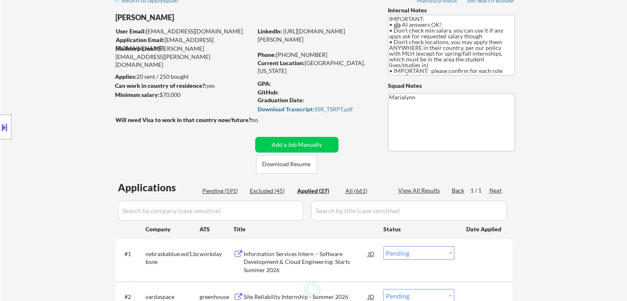
select select ""applied""
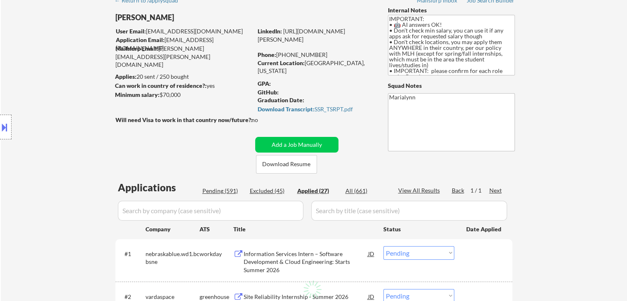
select select ""applied""
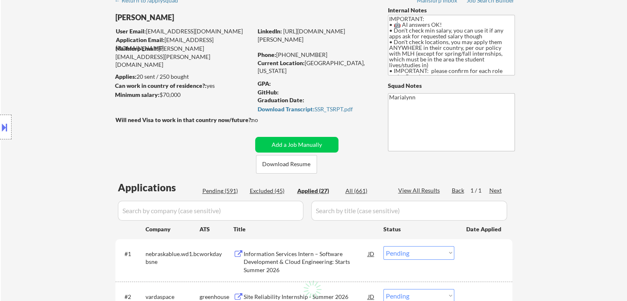
select select ""applied""
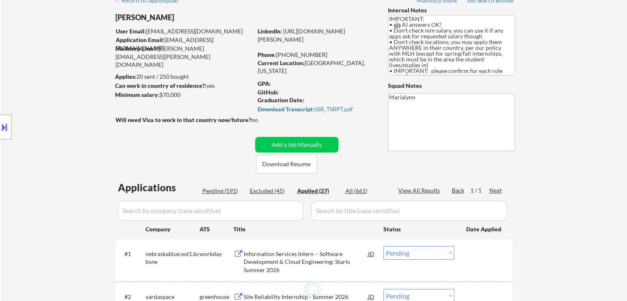
select select ""applied""
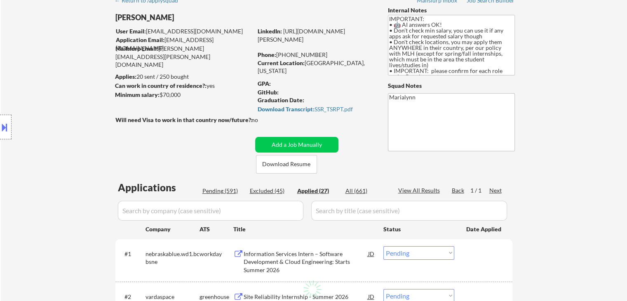
select select ""applied""
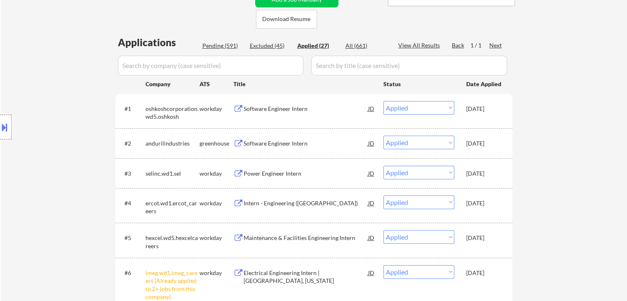
scroll to position [165, 0]
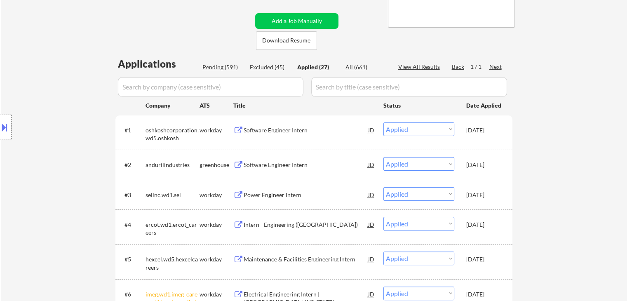
select select ""applied""
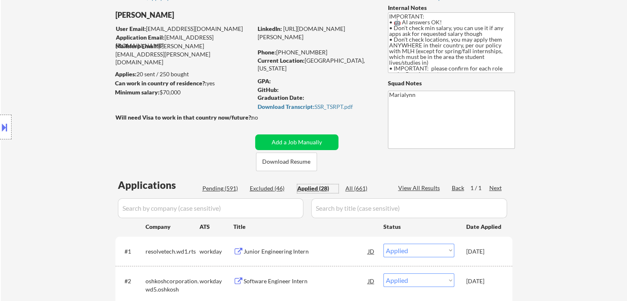
scroll to position [41, 0]
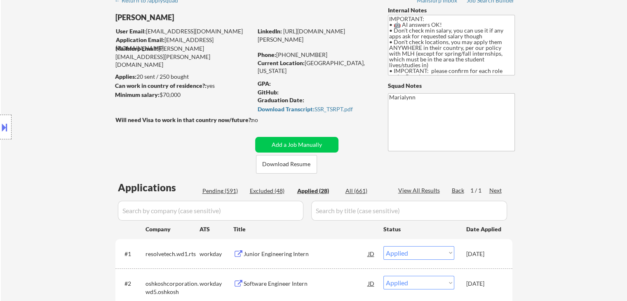
select select ""applied""
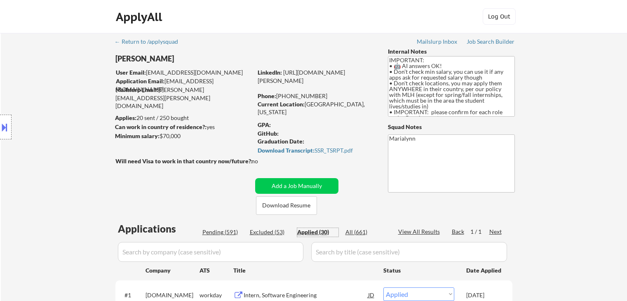
select select ""applied""
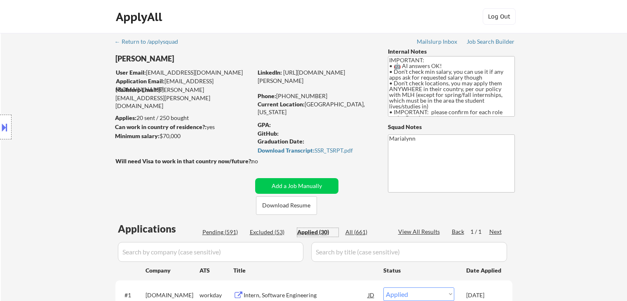
select select ""applied""
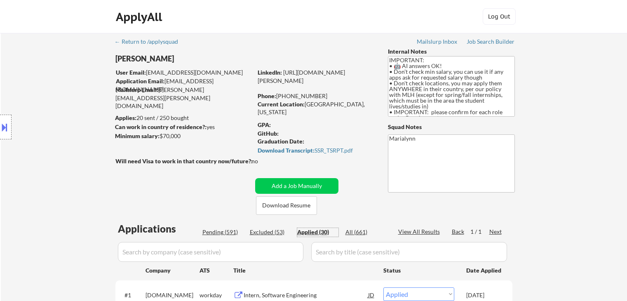
select select ""applied""
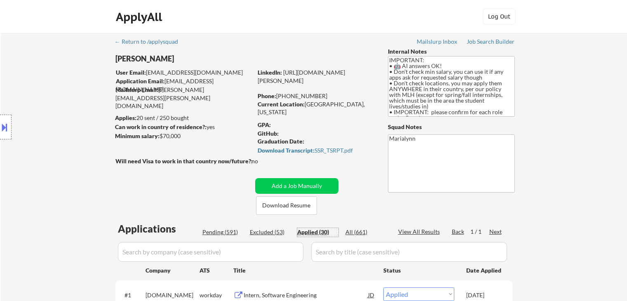
select select ""applied""
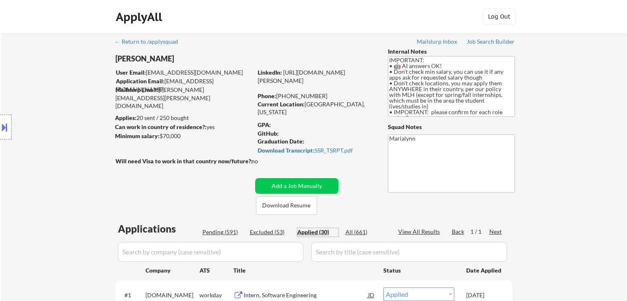
select select ""applied""
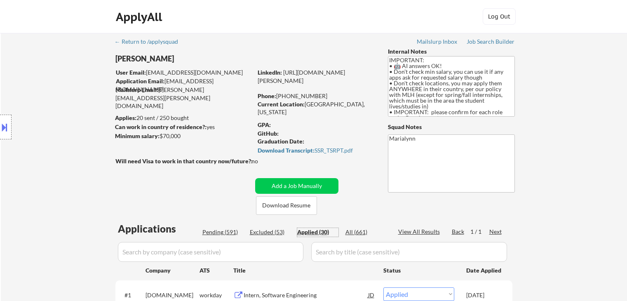
select select ""applied""
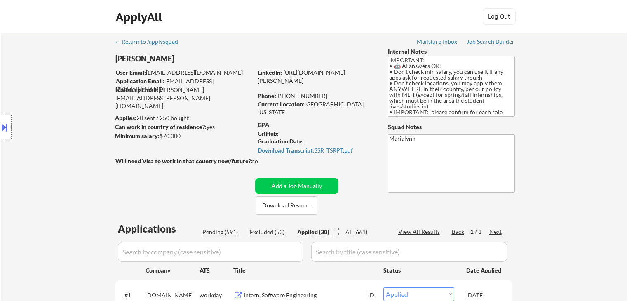
scroll to position [206, 0]
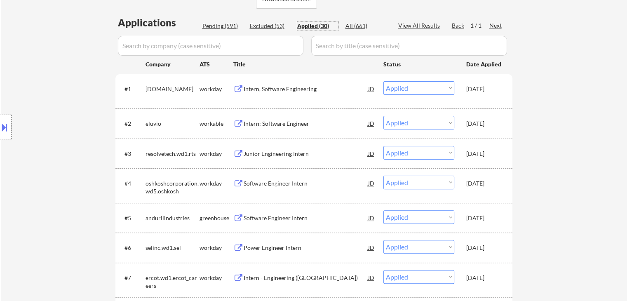
click at [416, 87] on select "Choose an option... Pending Applied Excluded (Questions) Excluded (Expired) Exc…" at bounding box center [419, 88] width 71 height 14
click at [384, 81] on select "Choose an option... Pending Applied Excluded (Questions) Excluded (Expired) Exc…" at bounding box center [419, 88] width 71 height 14
click at [291, 88] on div "Intern, Software Engineering" at bounding box center [306, 89] width 125 height 8
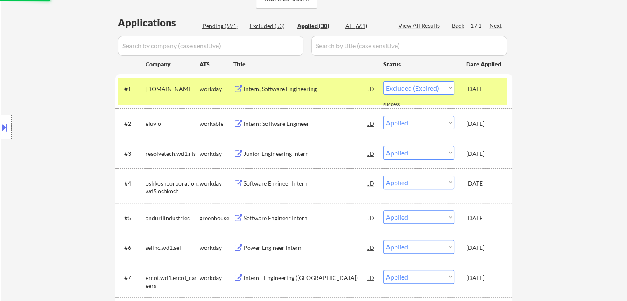
select select ""applied""
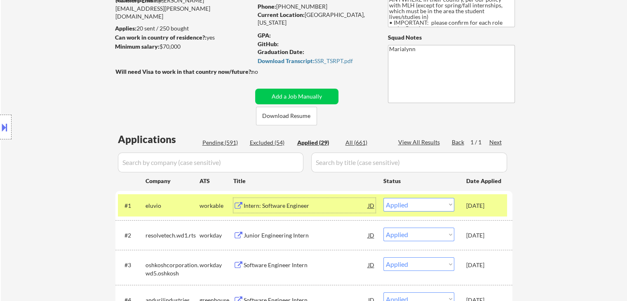
scroll to position [41, 0]
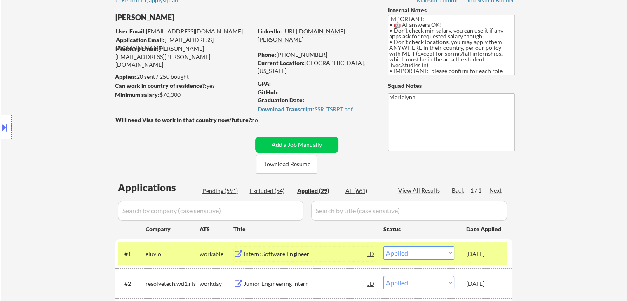
click at [345, 39] on link "[URL][DOMAIN_NAME][PERSON_NAME]" at bounding box center [301, 35] width 87 height 15
drag, startPoint x: 304, startPoint y: 64, endPoint x: 351, endPoint y: 66, distance: 47.5
click at [351, 66] on div "Current Location: Miami, Florida" at bounding box center [316, 67] width 117 height 16
copy div "[GEOGRAPHIC_DATA], [US_STATE]"
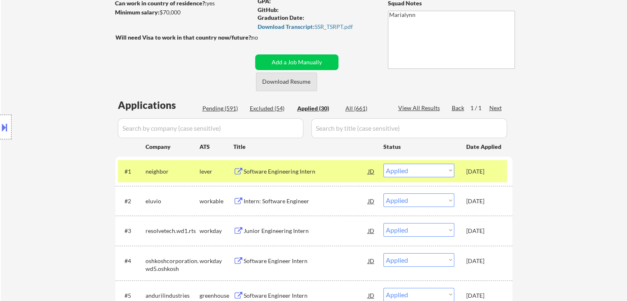
scroll to position [248, 0]
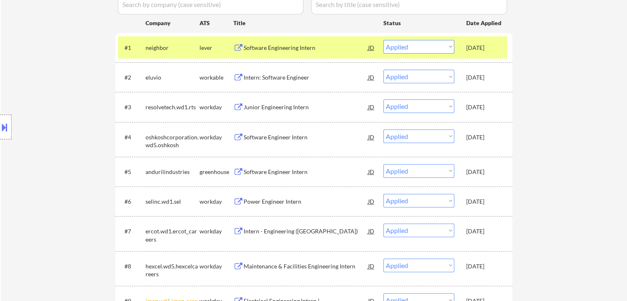
click at [489, 170] on div "Sep 21, 2025" at bounding box center [485, 172] width 36 height 8
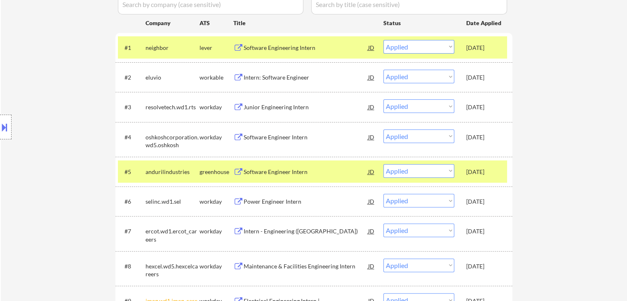
click at [205, 48] on div "lever" at bounding box center [217, 48] width 34 height 8
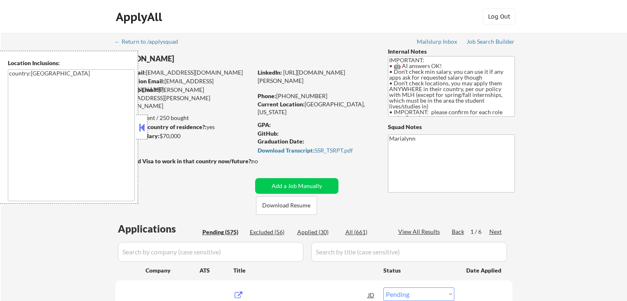
select select ""pending""
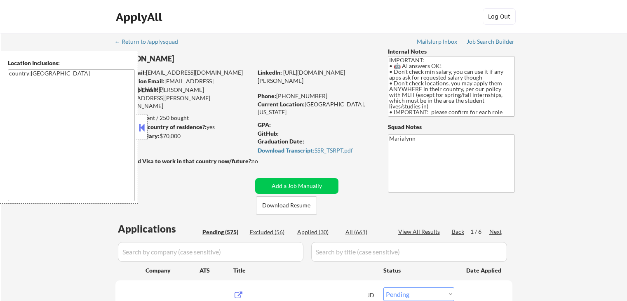
select select ""pending""
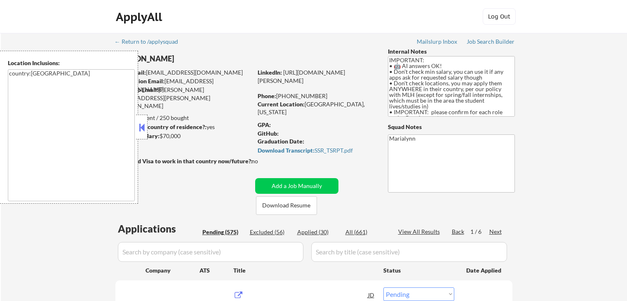
select select ""pending""
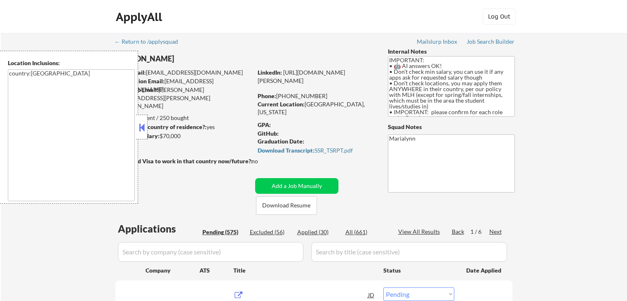
select select ""pending""
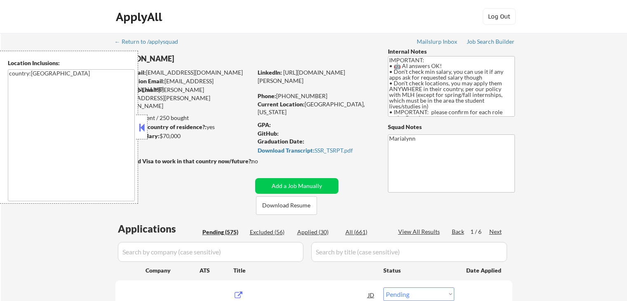
select select ""pending""
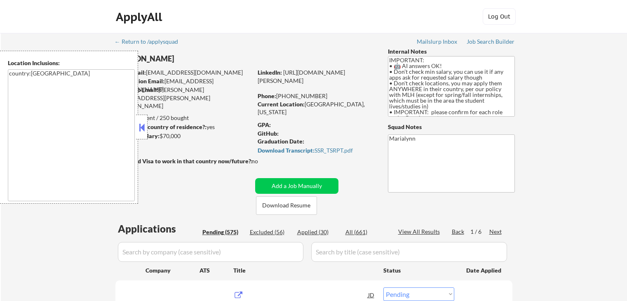
select select ""pending""
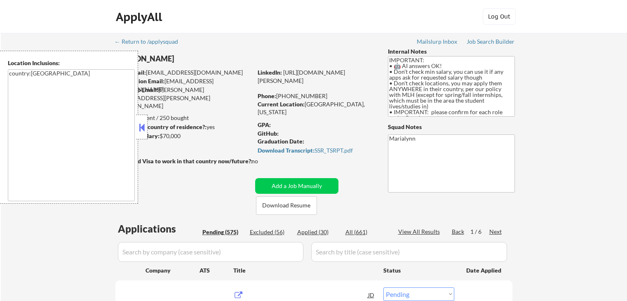
select select ""pending""
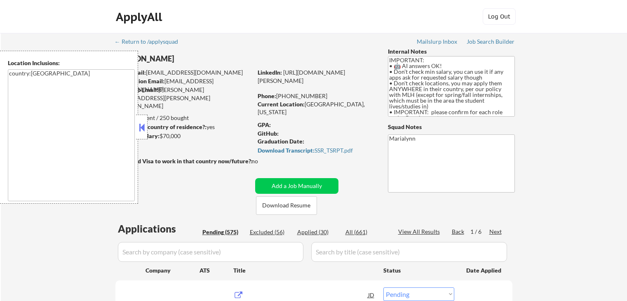
select select ""pending""
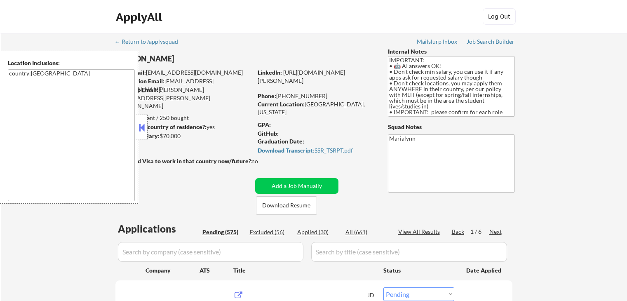
select select ""pending""
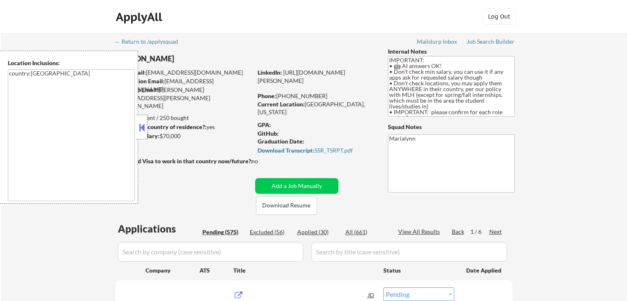
select select ""pending""
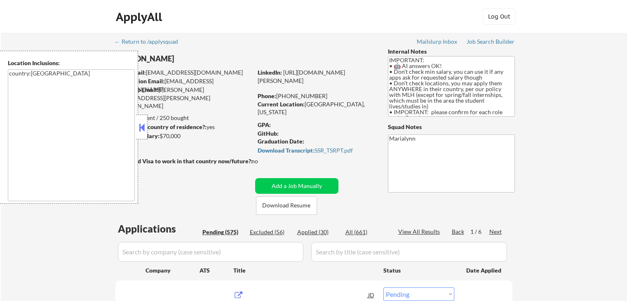
select select ""pending""
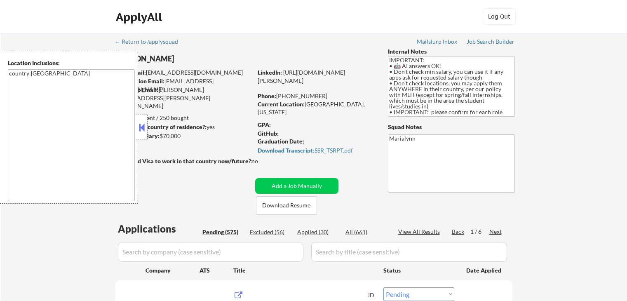
select select ""pending""
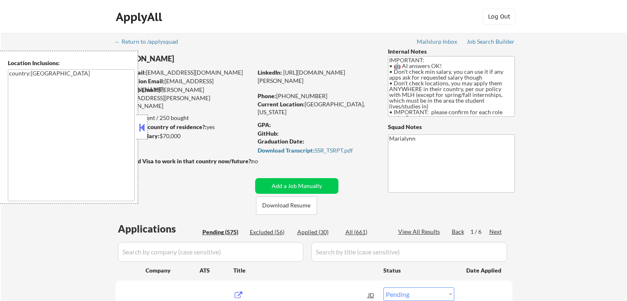
select select ""pending""
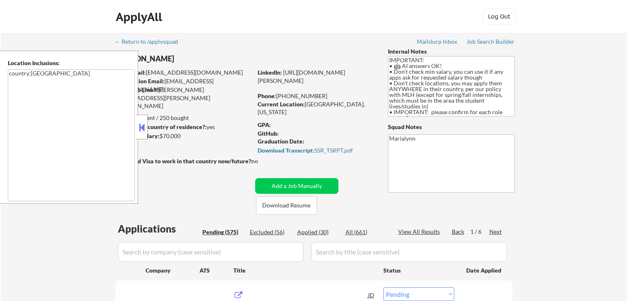
select select ""pending""
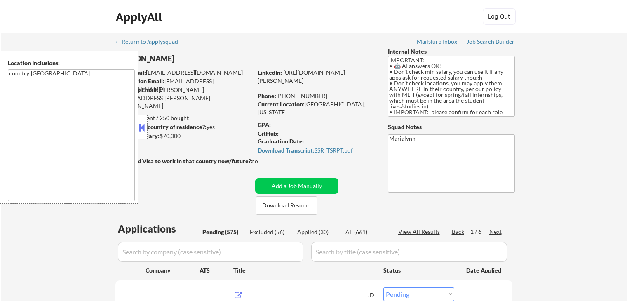
select select ""pending""
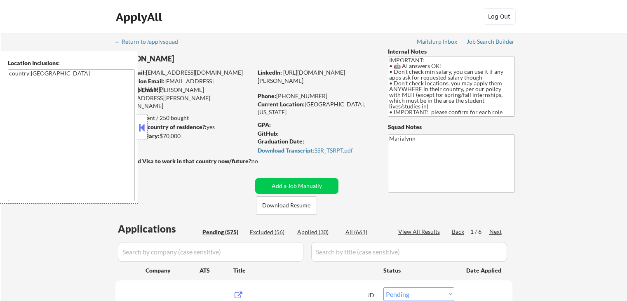
select select ""pending""
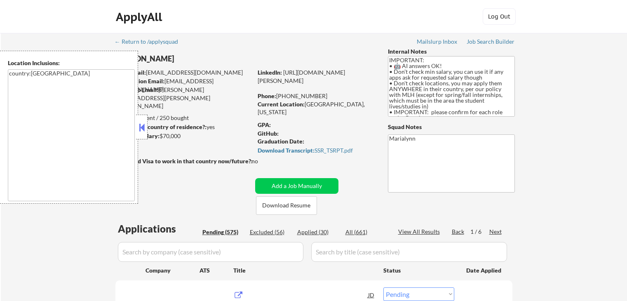
select select ""pending""
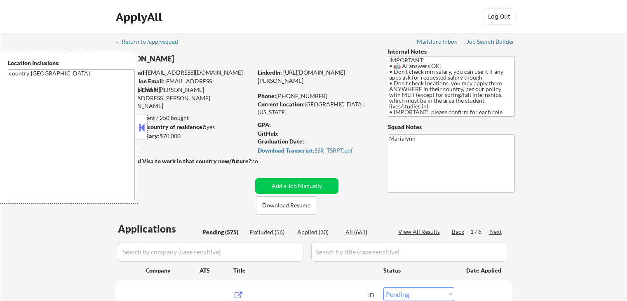
select select ""pending""
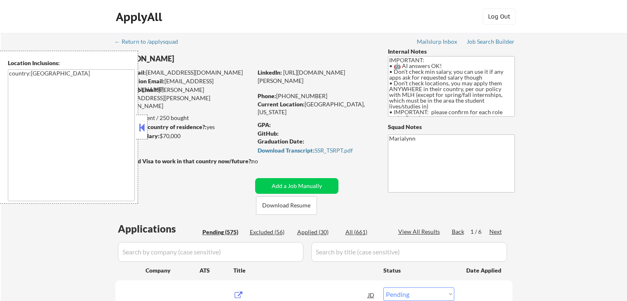
select select ""pending""
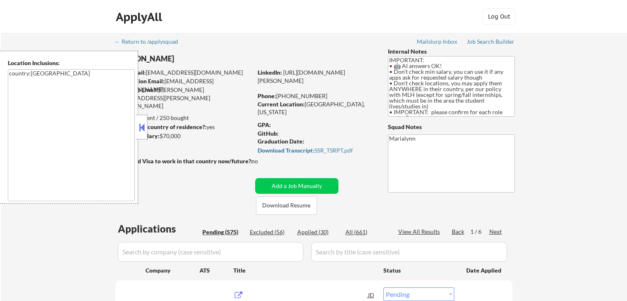
select select ""pending""
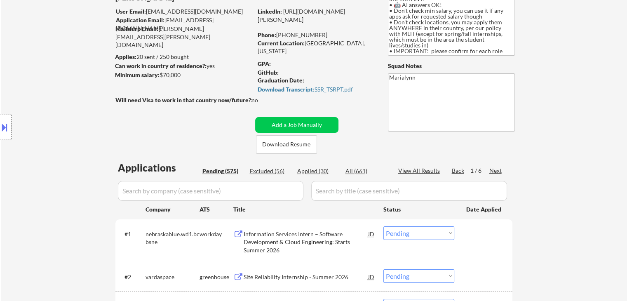
scroll to position [41, 0]
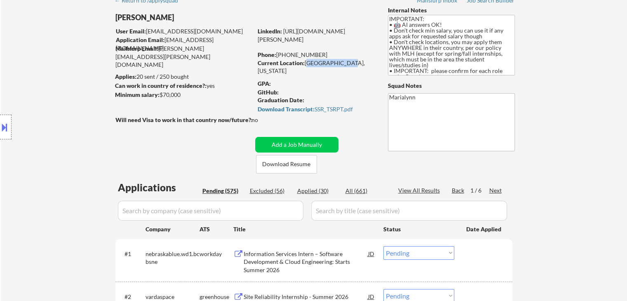
drag, startPoint x: 305, startPoint y: 62, endPoint x: 358, endPoint y: 63, distance: 52.8
click at [358, 63] on div "Current Location: [GEOGRAPHIC_DATA], [US_STATE]" at bounding box center [316, 67] width 117 height 16
copy div "[GEOGRAPHIC_DATA], [US_STATE]"
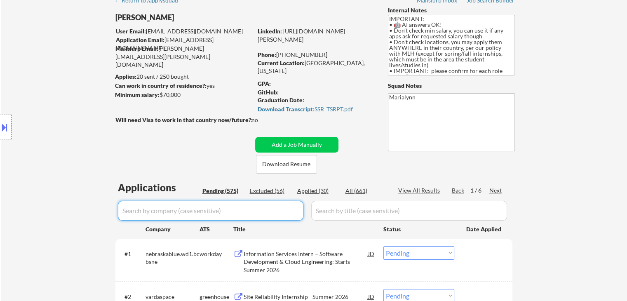
click at [252, 214] on input "input" at bounding box center [211, 211] width 186 height 20
paste input "allstate"
type input "allstate"
click at [356, 189] on div "All (661)" at bounding box center [366, 191] width 41 height 8
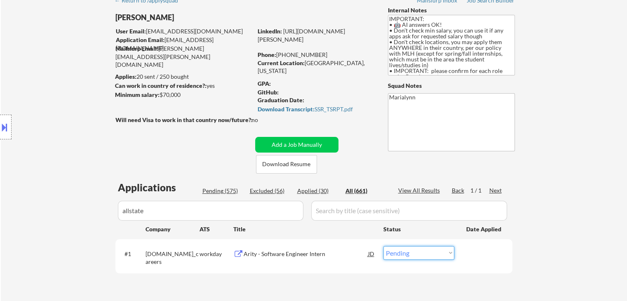
click at [421, 255] on select "Choose an option... Pending Applied Excluded (Questions) Excluded (Expired) Exc…" at bounding box center [419, 253] width 71 height 14
select select ""applied""
click at [384, 246] on select "Choose an option... Pending Applied Excluded (Questions) Excluded (Expired) Exc…" at bounding box center [419, 253] width 71 height 14
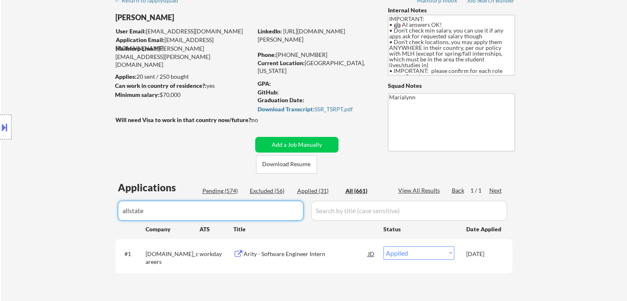
drag, startPoint x: 210, startPoint y: 215, endPoint x: 23, endPoint y: 195, distance: 187.5
click at [75, 204] on div "← Return to /applysquad Mailslurp Inbox Job Search Builder [PERSON_NAME] User E…" at bounding box center [314, 151] width 627 height 318
select select ""applied""
select select ""excluded__expired_""
select select ""applied""
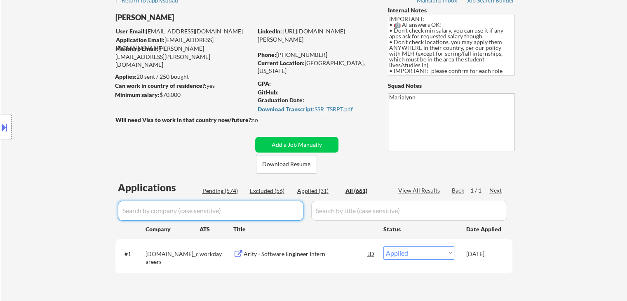
select select ""applied""
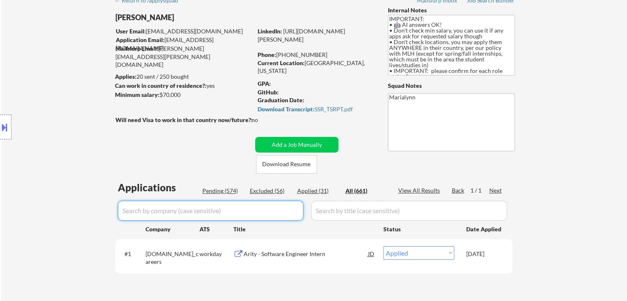
select select ""applied""
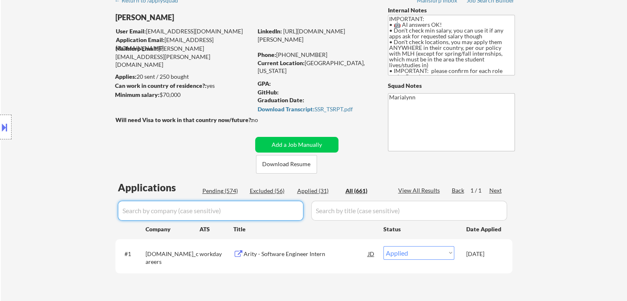
select select ""applied""
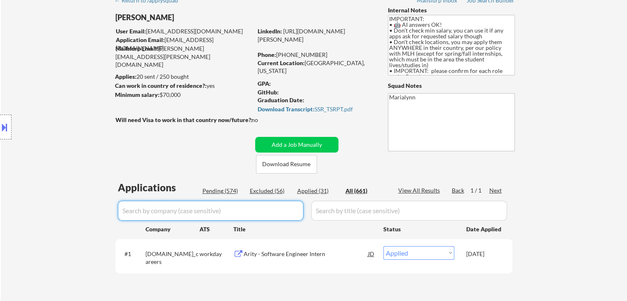
select select ""applied""
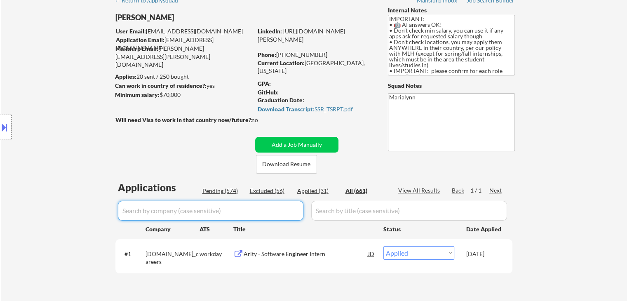
select select ""applied""
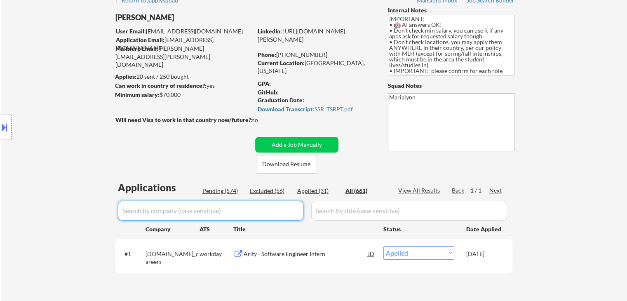
select select ""applied""
select select ""excluded__expired_""
select select ""excluded""
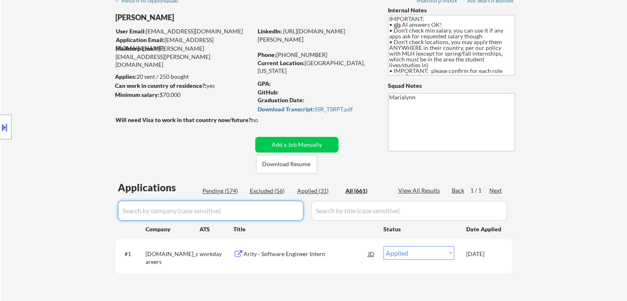
select select ""excluded__expired_""
select select ""excluded__other_""
select select ""excluded__expired_""
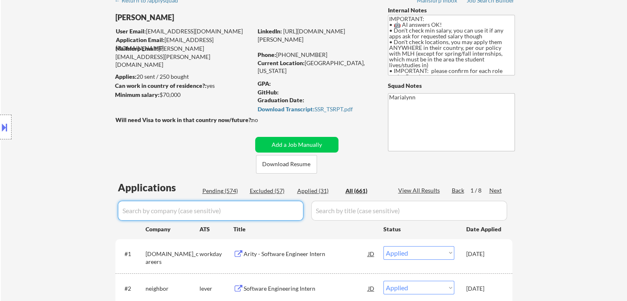
click at [177, 215] on input "input" at bounding box center [211, 211] width 186 height 20
paste input "talos"
type input "talos"
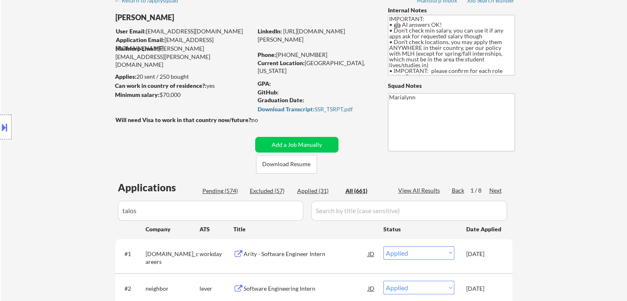
select select ""pending""
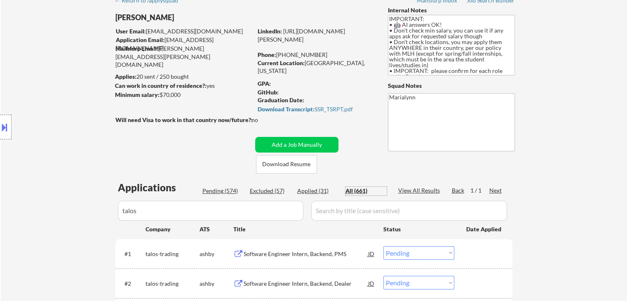
click at [363, 189] on div "All (661)" at bounding box center [366, 191] width 41 height 8
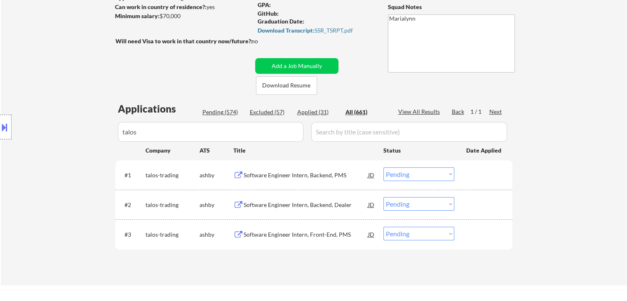
scroll to position [124, 0]
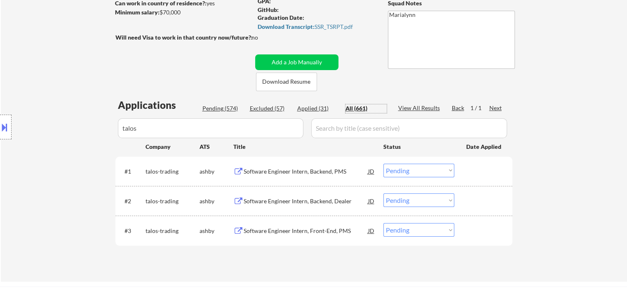
click at [320, 174] on div "Software Engineer Intern, Backend, PMS" at bounding box center [306, 171] width 125 height 8
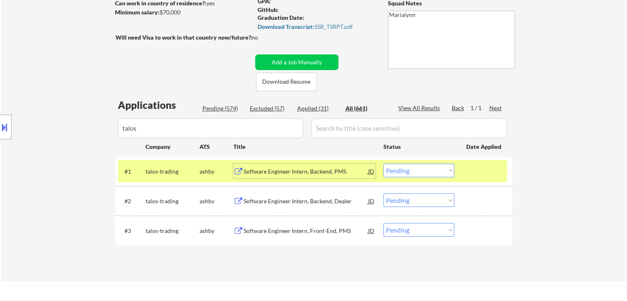
click at [425, 170] on select "Choose an option... Pending Applied Excluded (Questions) Excluded (Expired) Exc…" at bounding box center [419, 171] width 71 height 14
select select ""applied""
click at [384, 164] on select "Choose an option... Pending Applied Excluded (Questions) Excluded (Expired) Exc…" at bounding box center [419, 171] width 71 height 14
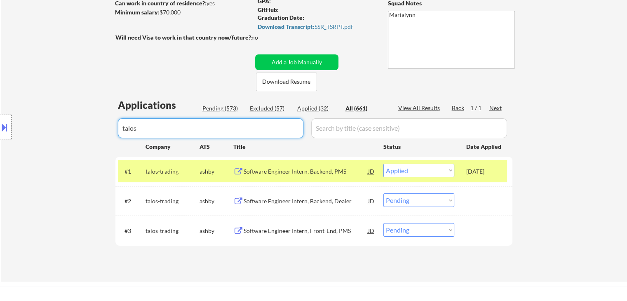
drag, startPoint x: 233, startPoint y: 130, endPoint x: 33, endPoint y: 111, distance: 200.9
click at [33, 111] on body "← Return to /applysquad Mailslurp Inbox Job Search Builder [PERSON_NAME] User E…" at bounding box center [313, 26] width 627 height 301
select select ""applied""
select select ""excluded__expired_""
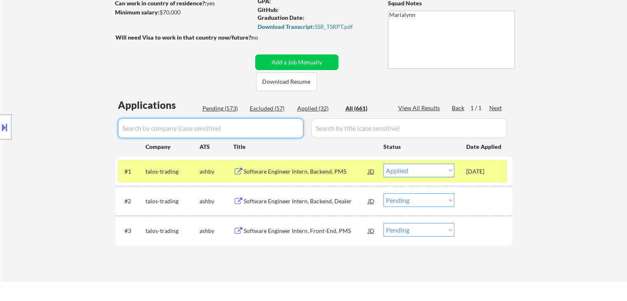
select select ""applied""
select select ""excluded__expired_""
select select ""pending""
select select ""excluded""
select select ""pending""
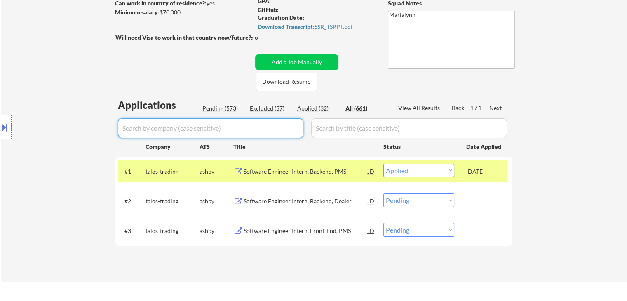
select select ""excluded__expired_""
select select ""pending""
select select ""excluded__other_""
select select ""pending""
select select ""excluded__expired_""
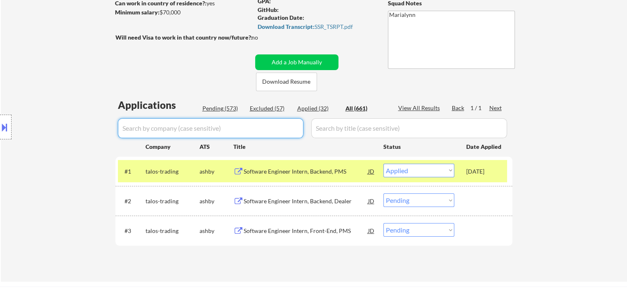
select select ""pending""
select select ""excluded__expired_""
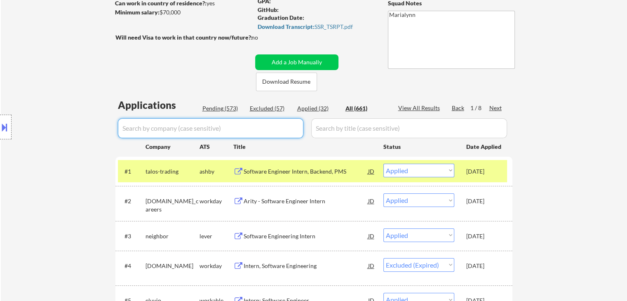
click div "Pending (573)"
select select ""pending""
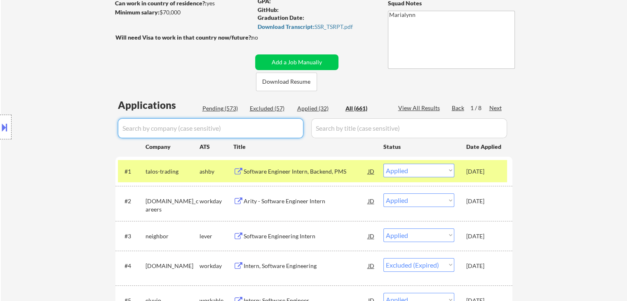
select select ""pending""
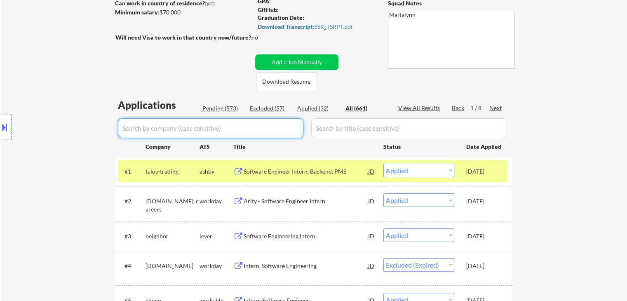
select select ""pending""
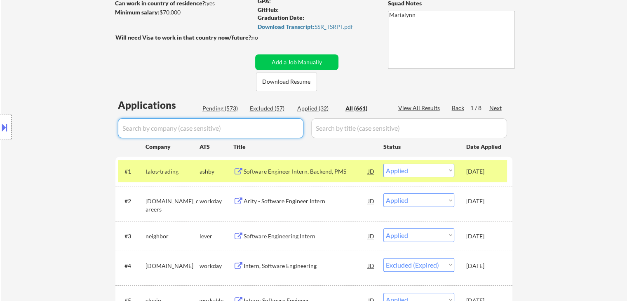
select select ""pending""
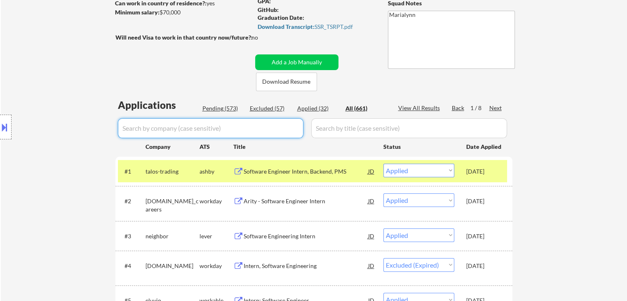
select select ""pending""
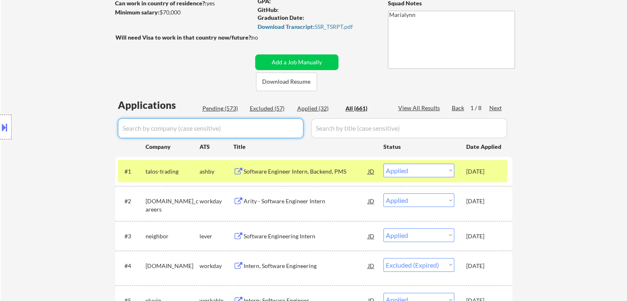
select select ""pending""
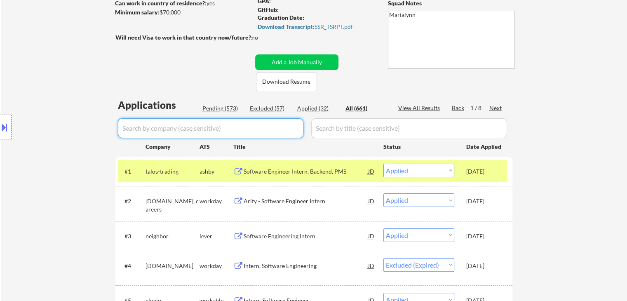
select select ""pending""
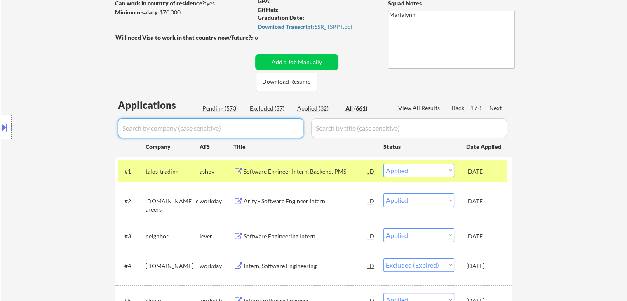
select select ""pending""
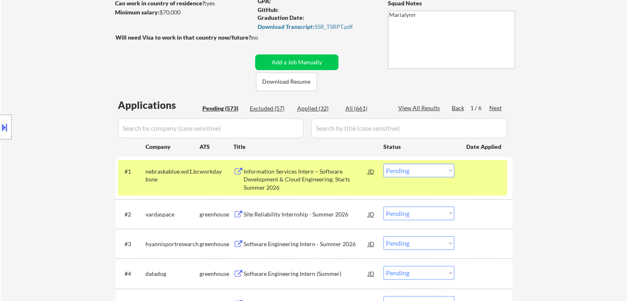
click div "← Return to /applysquad Mailslurp Inbox Job Search Builder [PERSON_NAME] User E…"
